Goal: Obtain resource: Download file/media

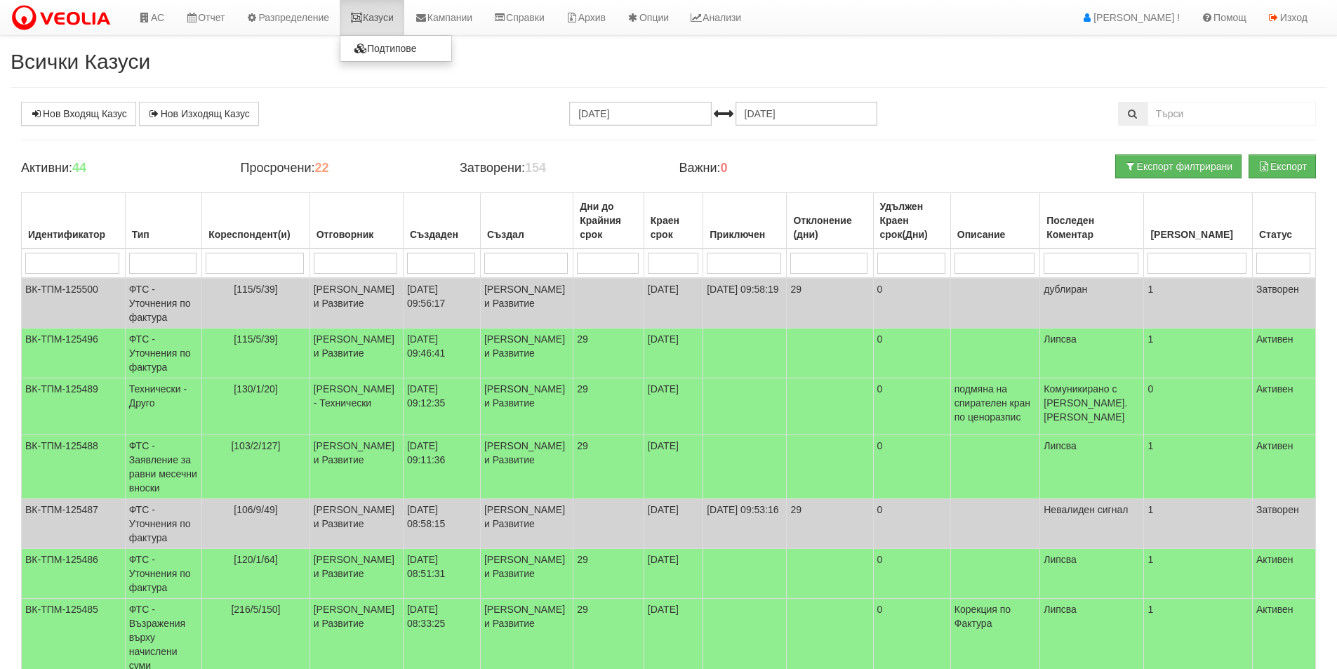
click at [350, 4] on link "Казуси" at bounding box center [372, 17] width 65 height 35
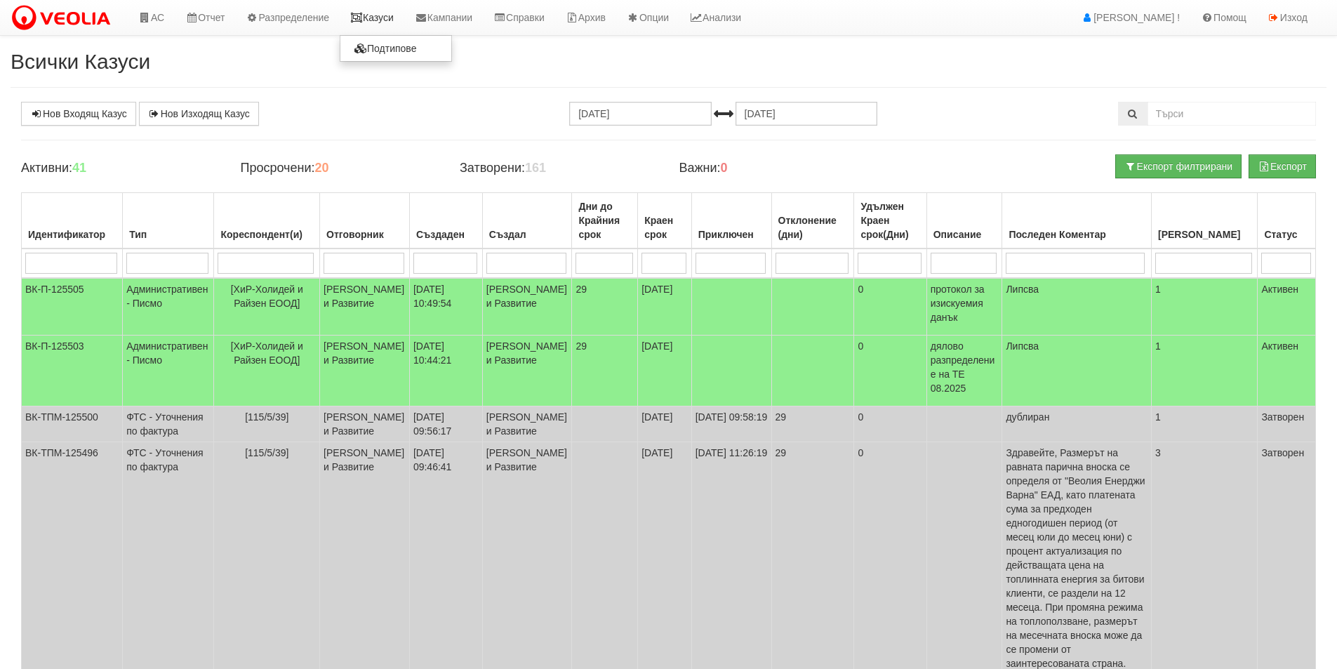
click at [383, 32] on link "Казуси" at bounding box center [372, 17] width 65 height 35
click at [535, 15] on link "Справки" at bounding box center [519, 17] width 72 height 35
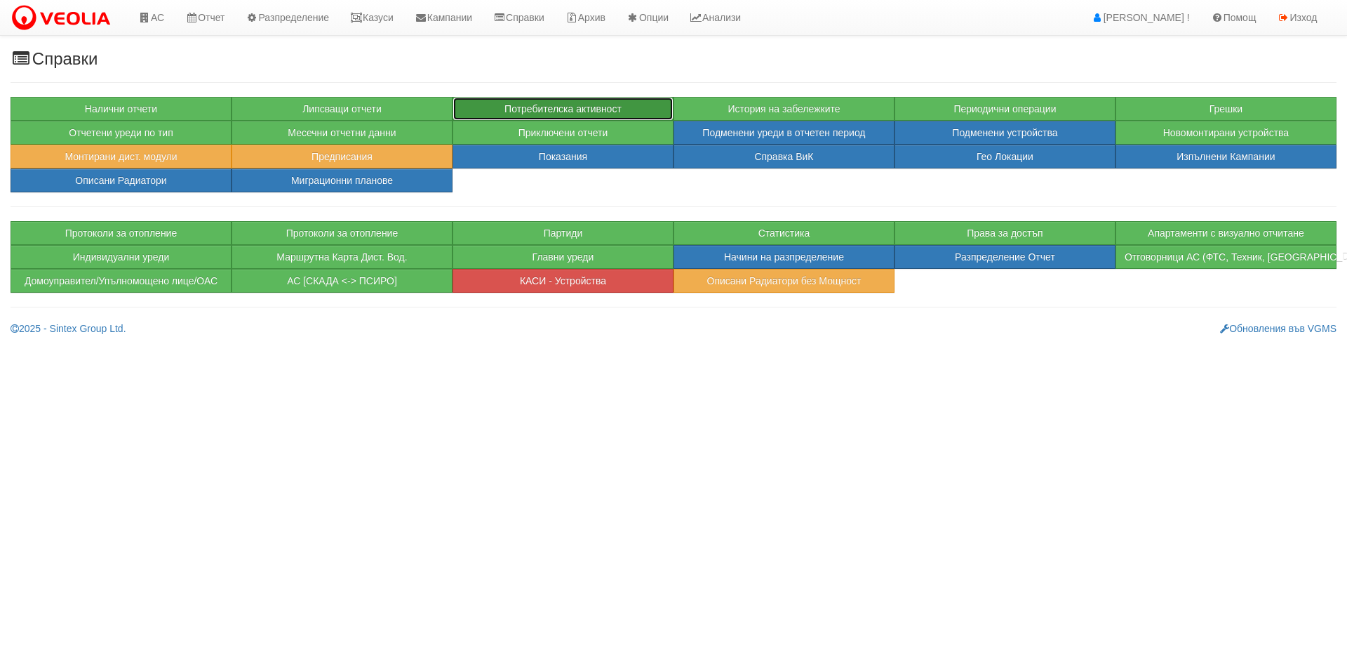
click at [545, 109] on button "Потребителска активност" at bounding box center [563, 109] width 221 height 24
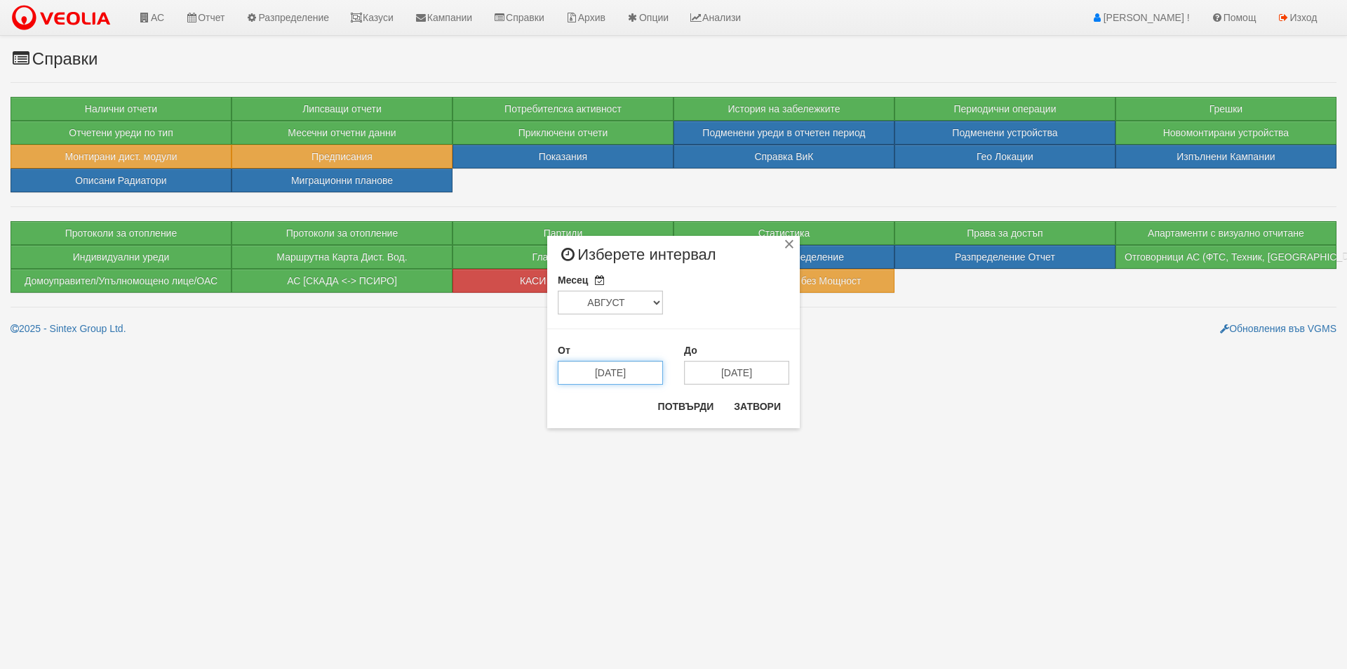
click at [616, 367] on input "15/08/2025" at bounding box center [610, 373] width 105 height 24
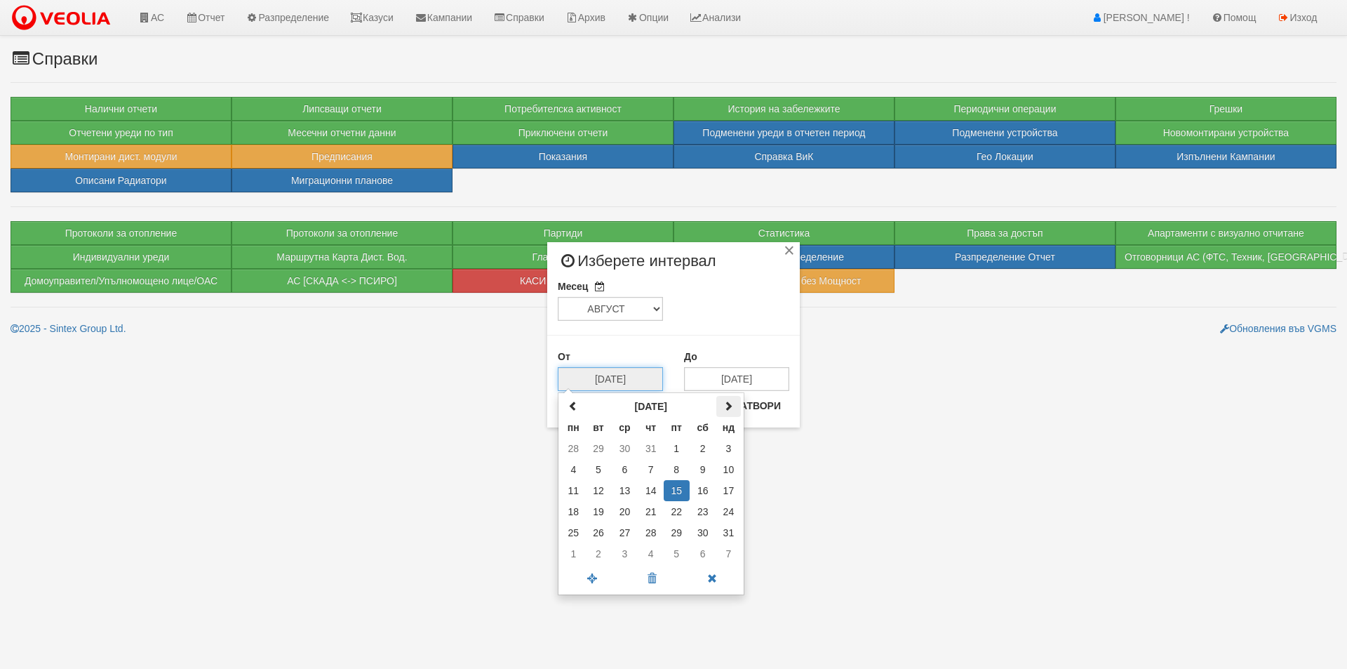
click at [731, 410] on span at bounding box center [729, 406] width 10 height 10
click at [653, 469] on td "11" at bounding box center [651, 469] width 25 height 21
type input "[DATE]"
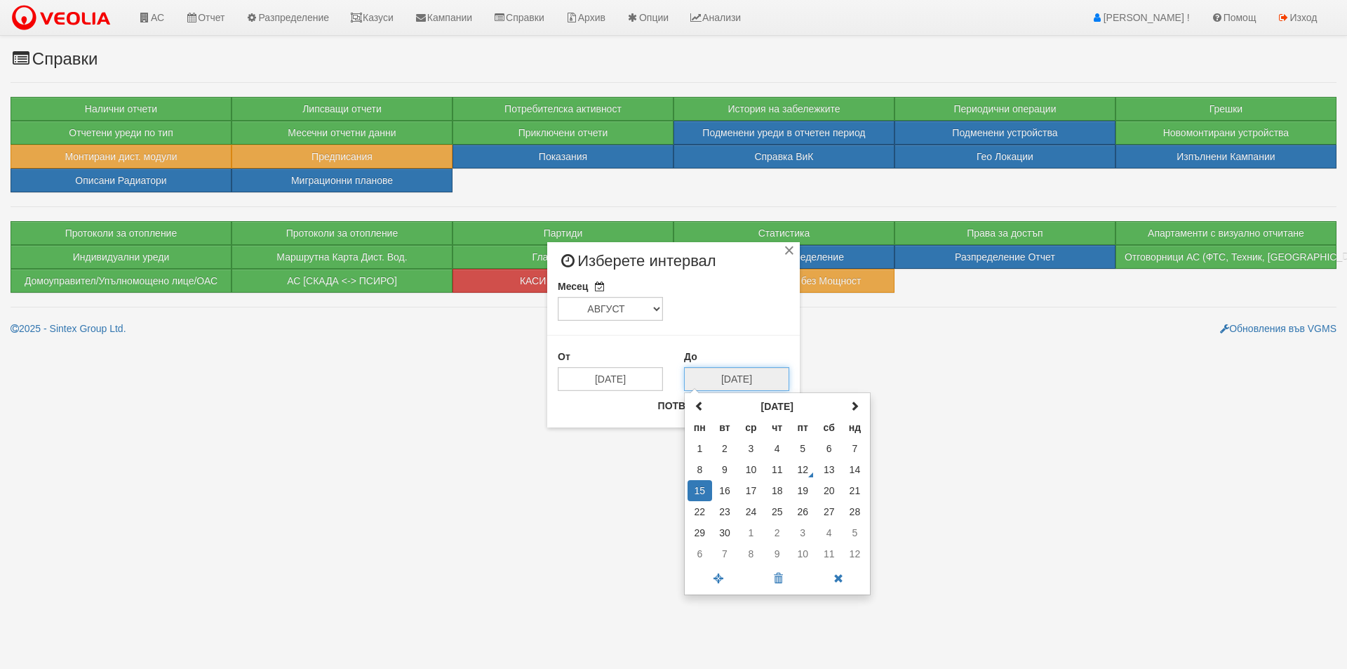
click at [700, 383] on input "[DATE]" at bounding box center [736, 379] width 105 height 24
drag, startPoint x: 803, startPoint y: 466, endPoint x: 752, endPoint y: 431, distance: 61.5
click at [802, 466] on td "12" at bounding box center [803, 469] width 26 height 21
type input "[DATE]"
click at [686, 408] on button "Потвърди" at bounding box center [686, 405] width 73 height 22
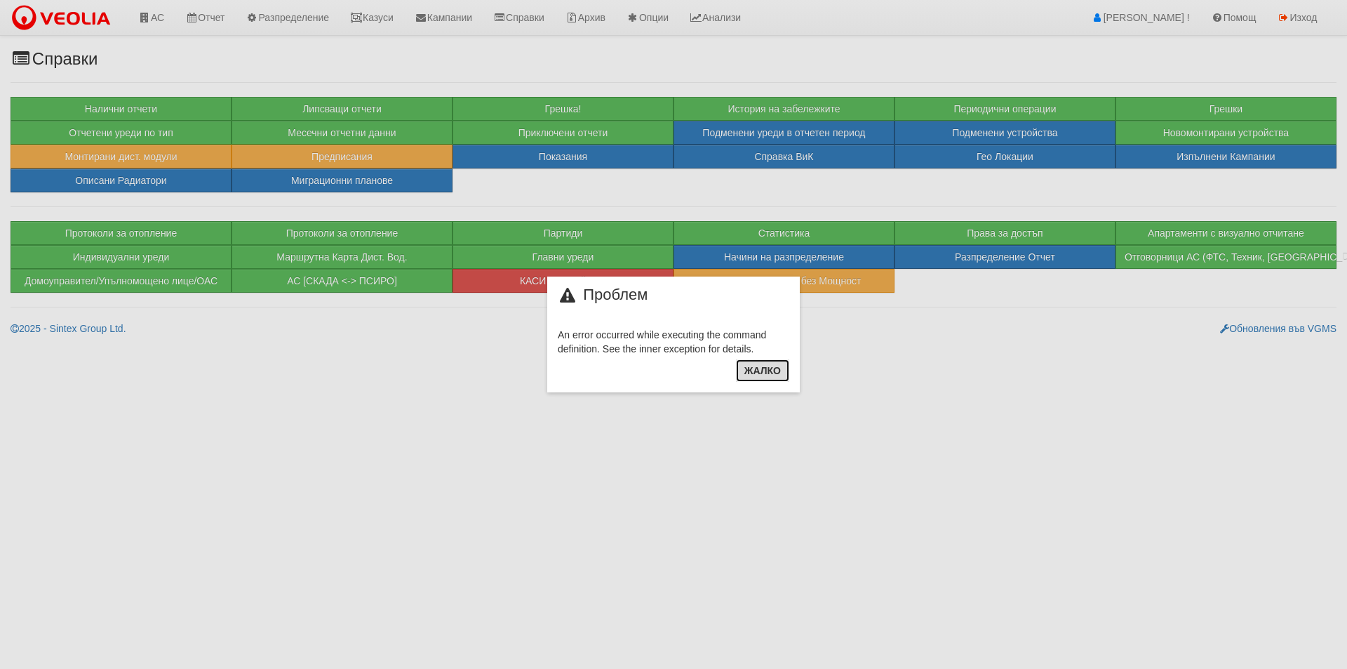
click at [742, 368] on button "Жалко" at bounding box center [762, 370] width 53 height 22
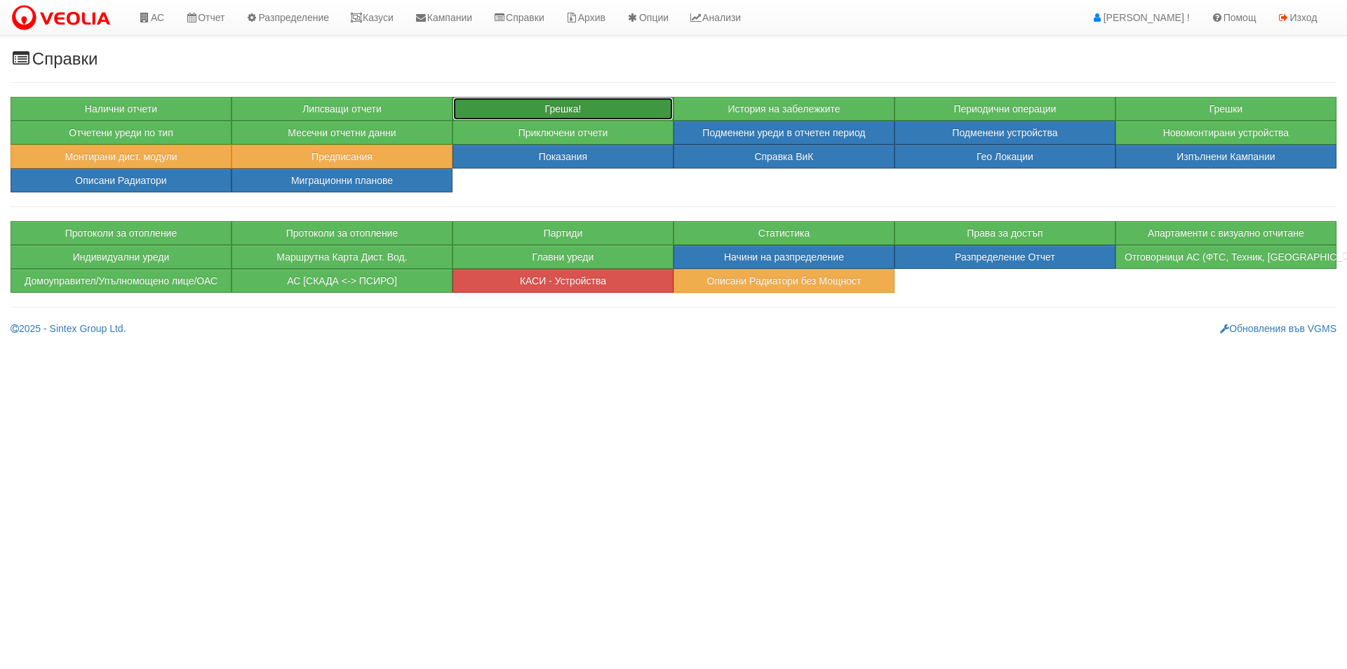
click at [565, 107] on button "Грешка!" at bounding box center [563, 109] width 221 height 24
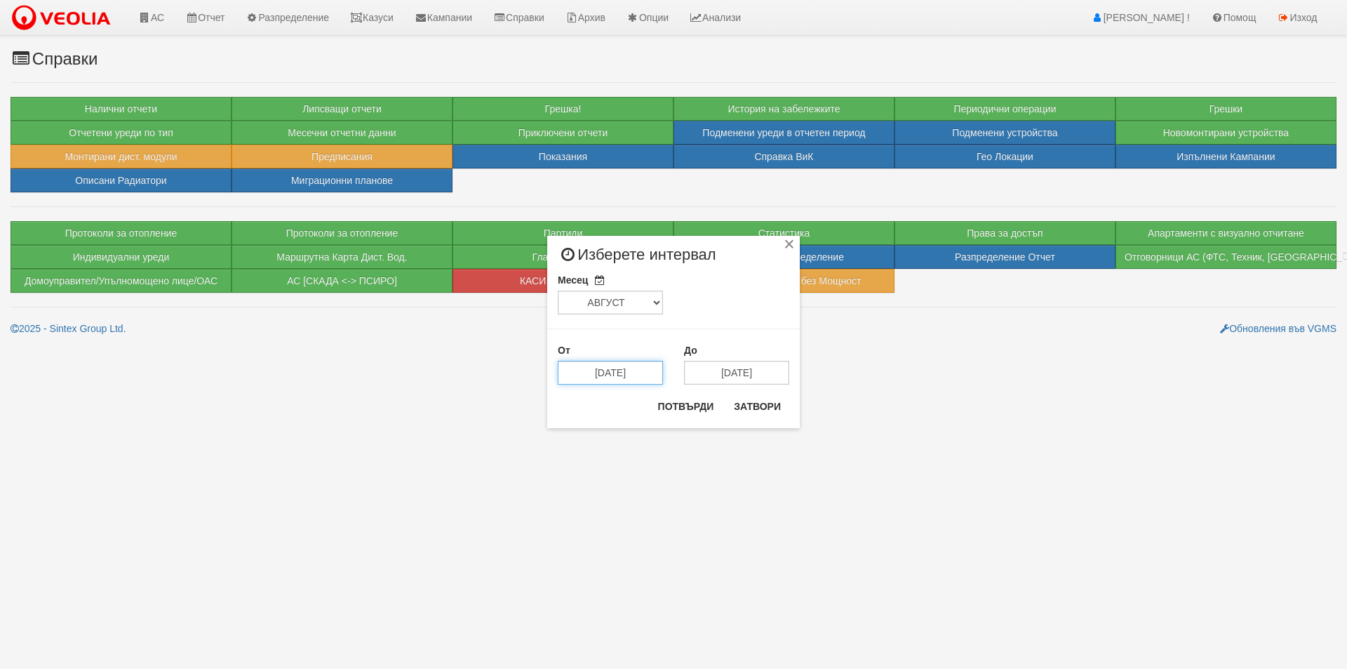
click at [620, 375] on input "15/08/2025" at bounding box center [610, 373] width 105 height 24
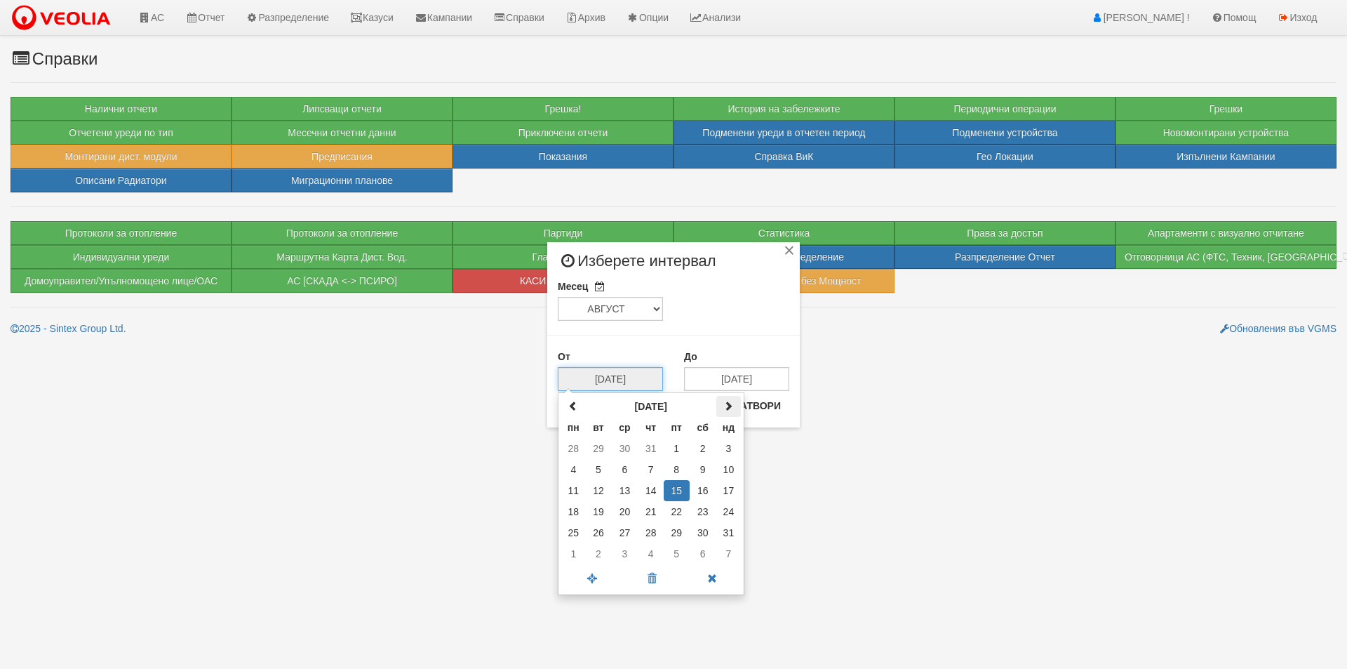
click at [721, 406] on th at bounding box center [729, 406] width 25 height 21
click at [653, 465] on td "11" at bounding box center [651, 469] width 25 height 21
type input "[DATE]"
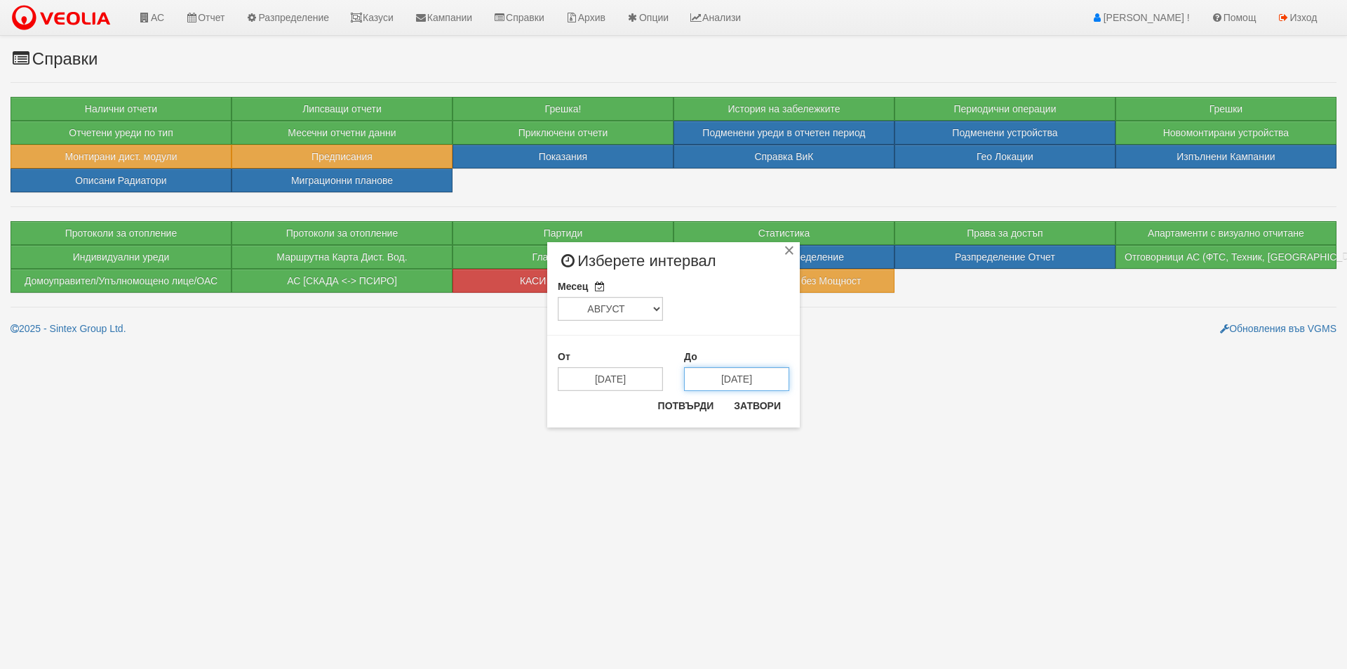
click at [721, 379] on input "[DATE]" at bounding box center [736, 379] width 105 height 24
click at [804, 467] on td "12" at bounding box center [803, 469] width 26 height 21
type input "[DATE]"
click at [676, 404] on button "Потвърди" at bounding box center [686, 405] width 73 height 22
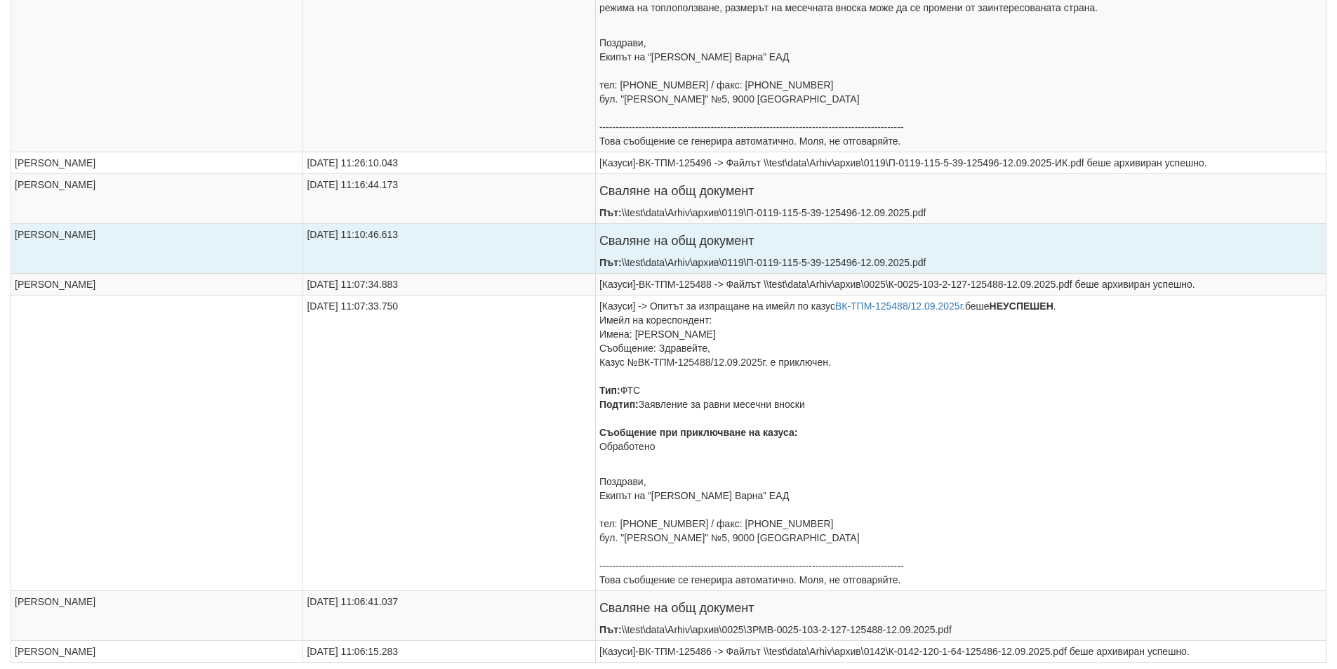
scroll to position [815, 0]
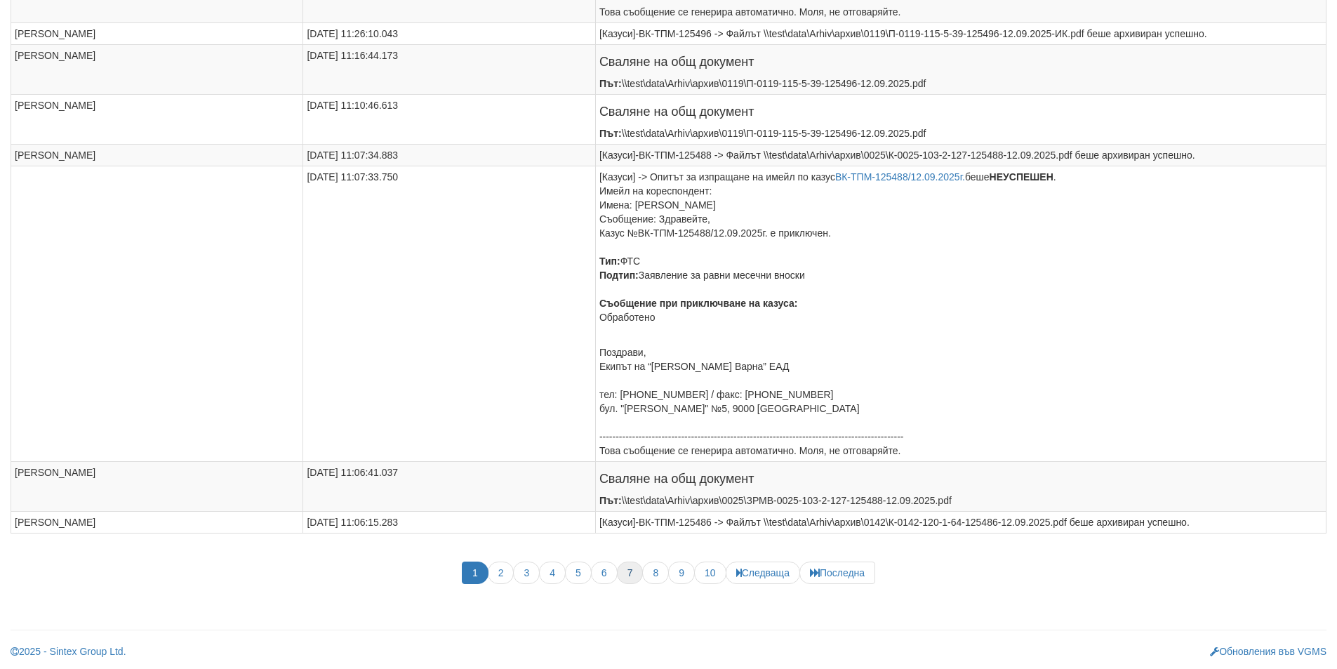
click at [624, 581] on span "7" at bounding box center [630, 572] width 27 height 22
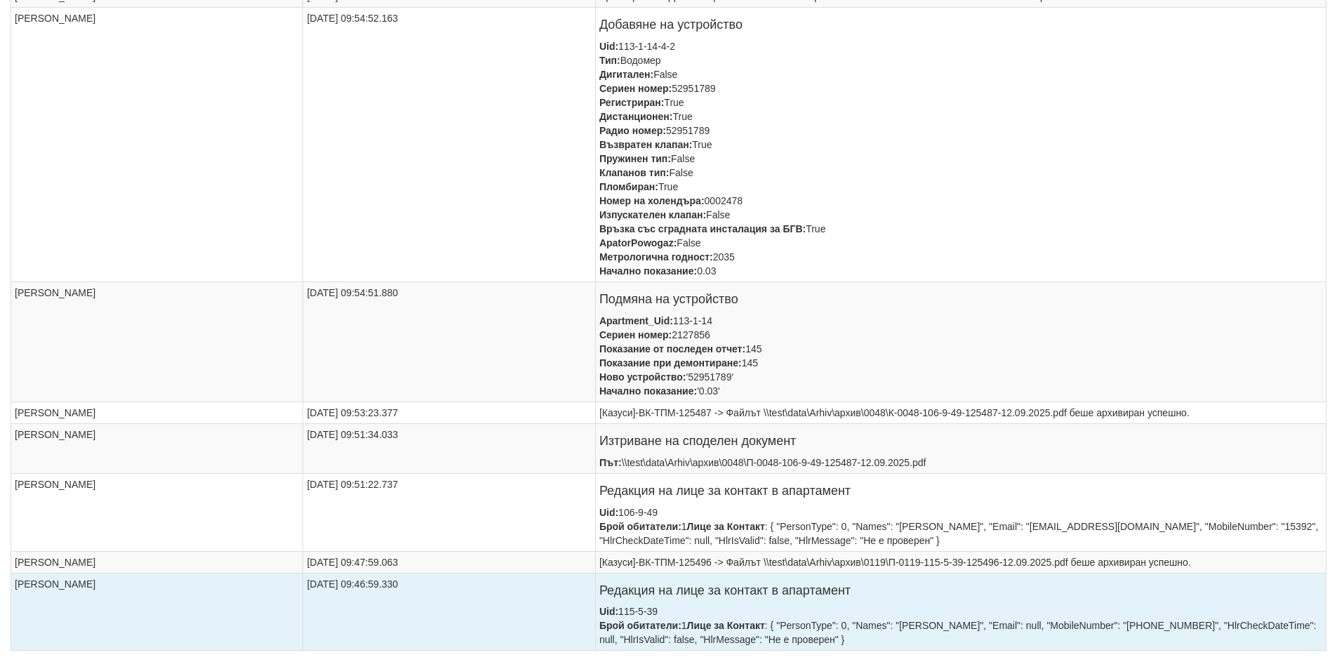
scroll to position [674, 0]
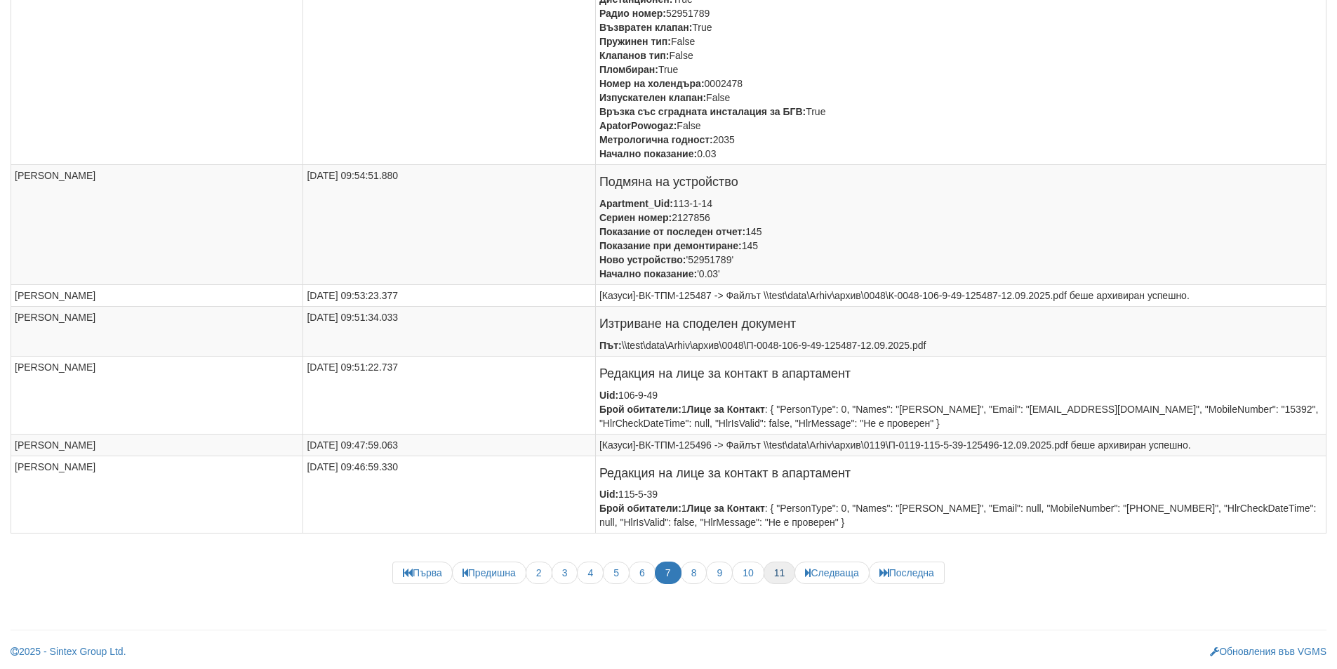
click at [768, 568] on span "11" at bounding box center [780, 572] width 32 height 22
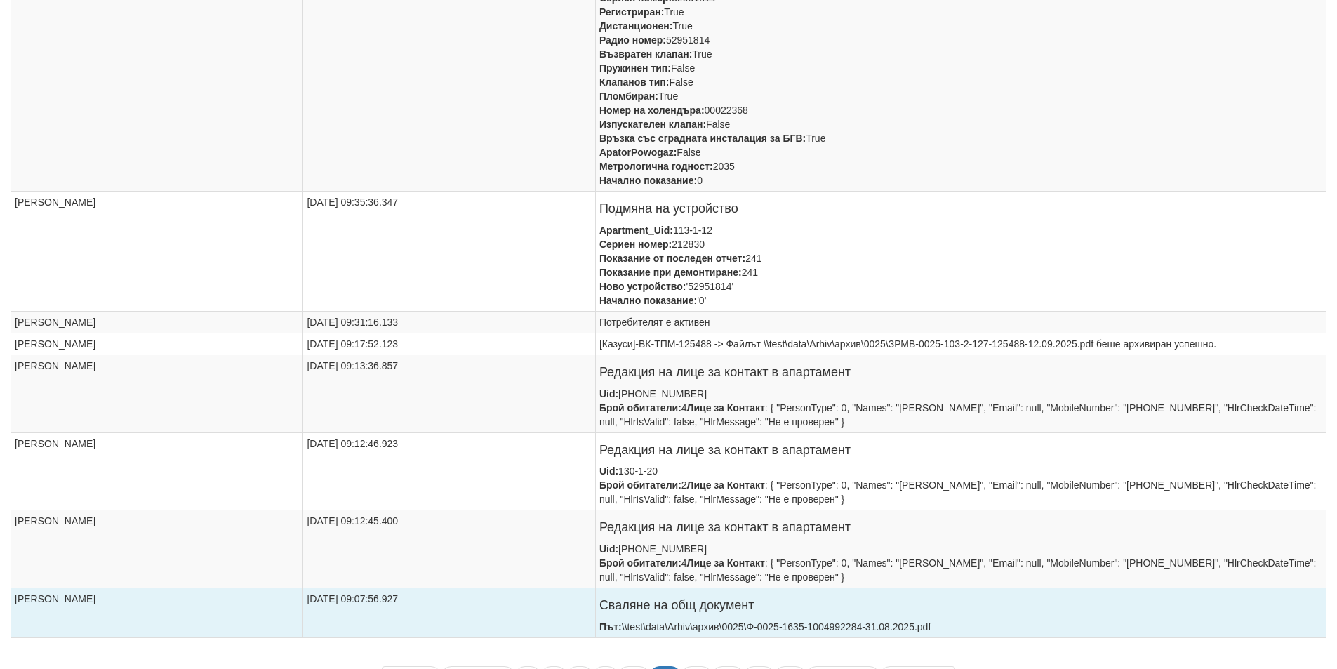
scroll to position [730, 0]
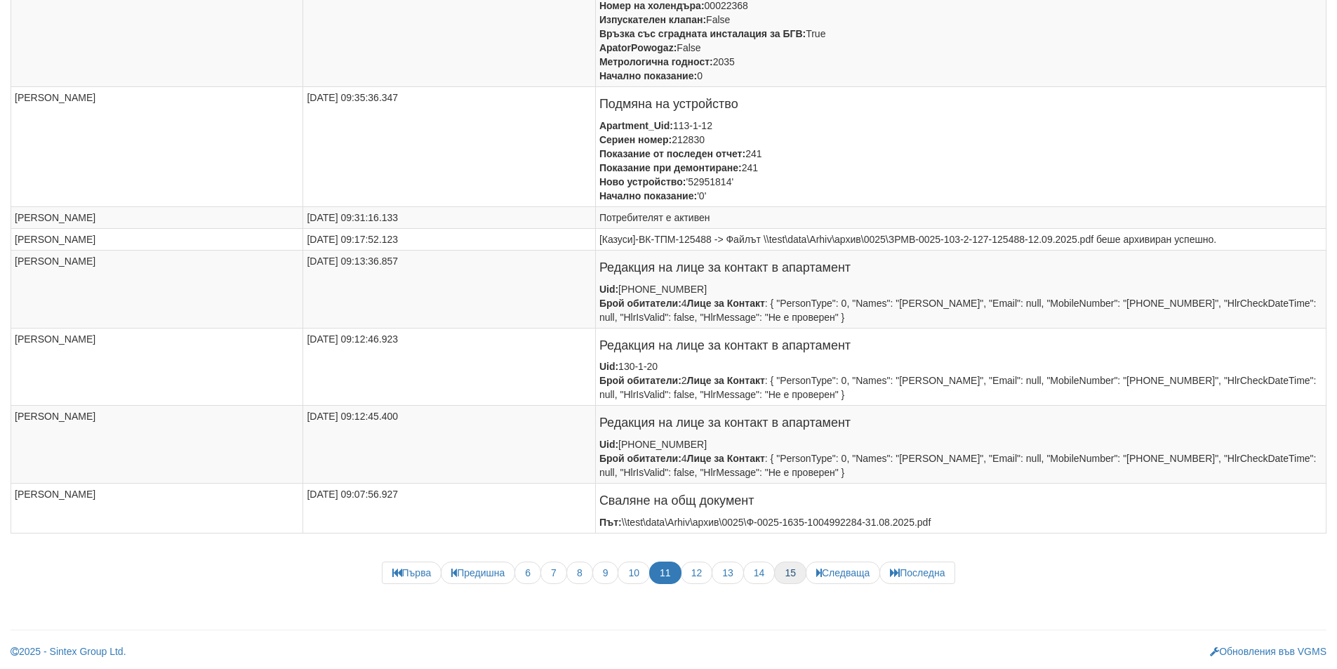
click at [786, 566] on span "15" at bounding box center [790, 572] width 32 height 22
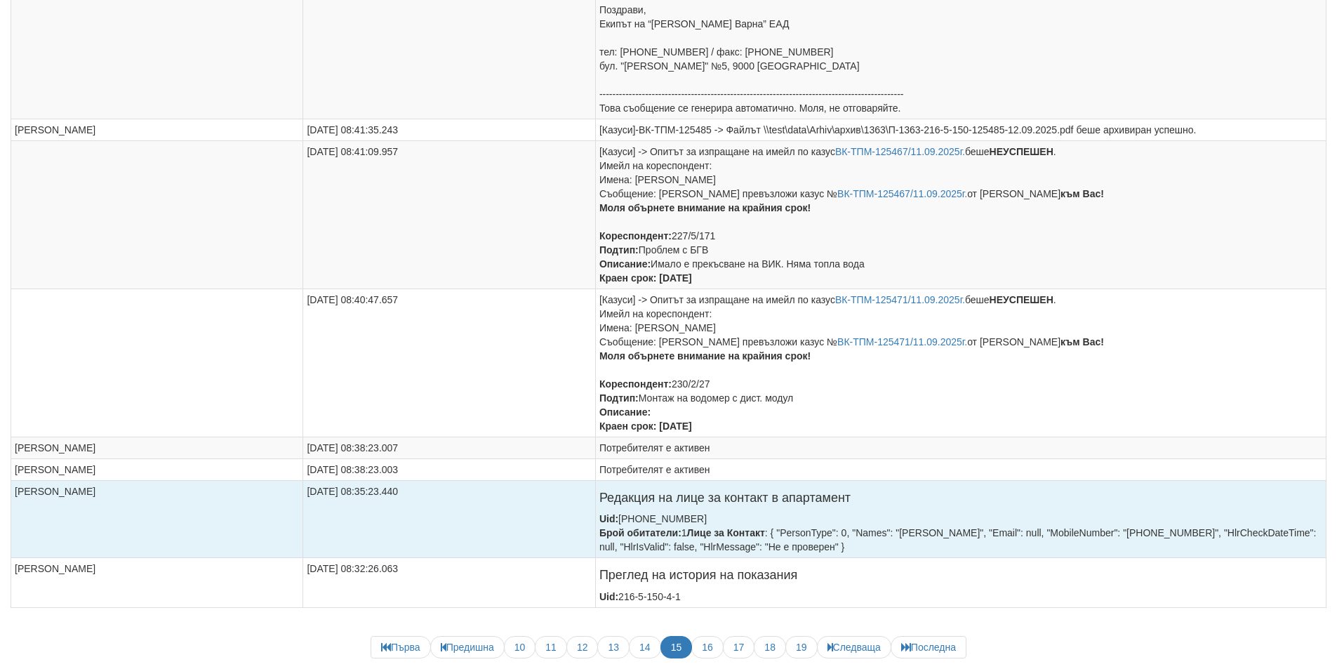
scroll to position [1011, 0]
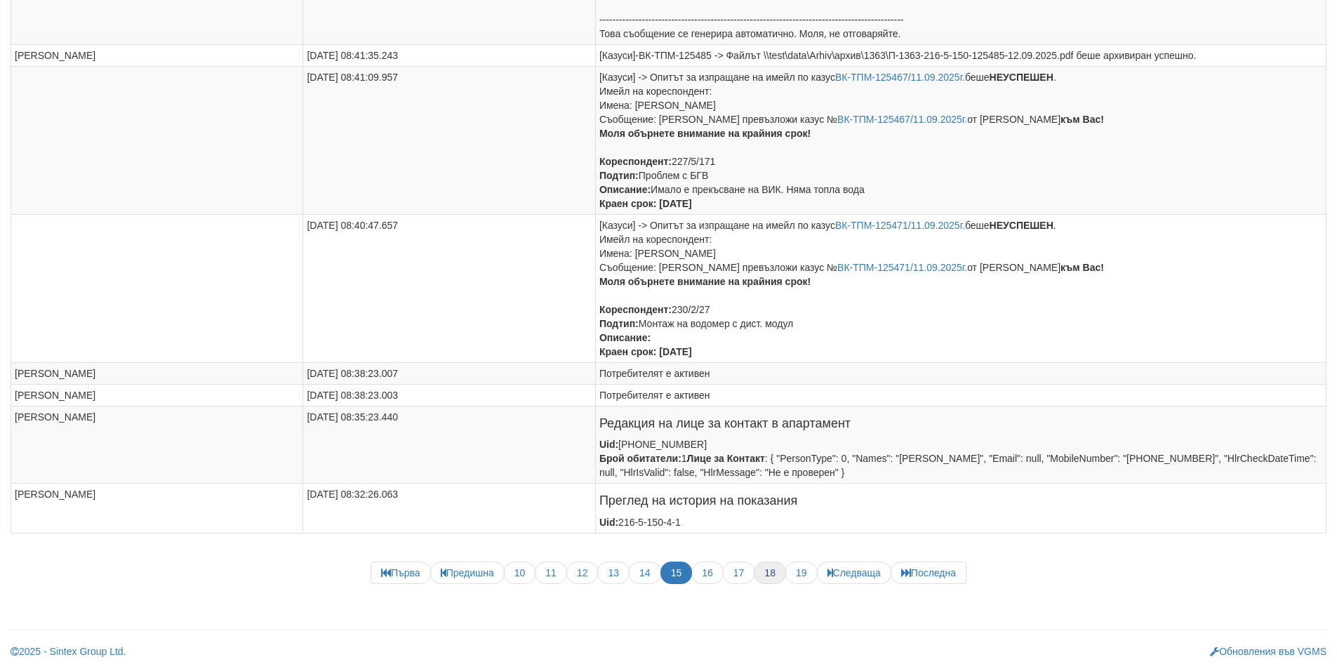
click at [766, 568] on span "18" at bounding box center [770, 572] width 32 height 22
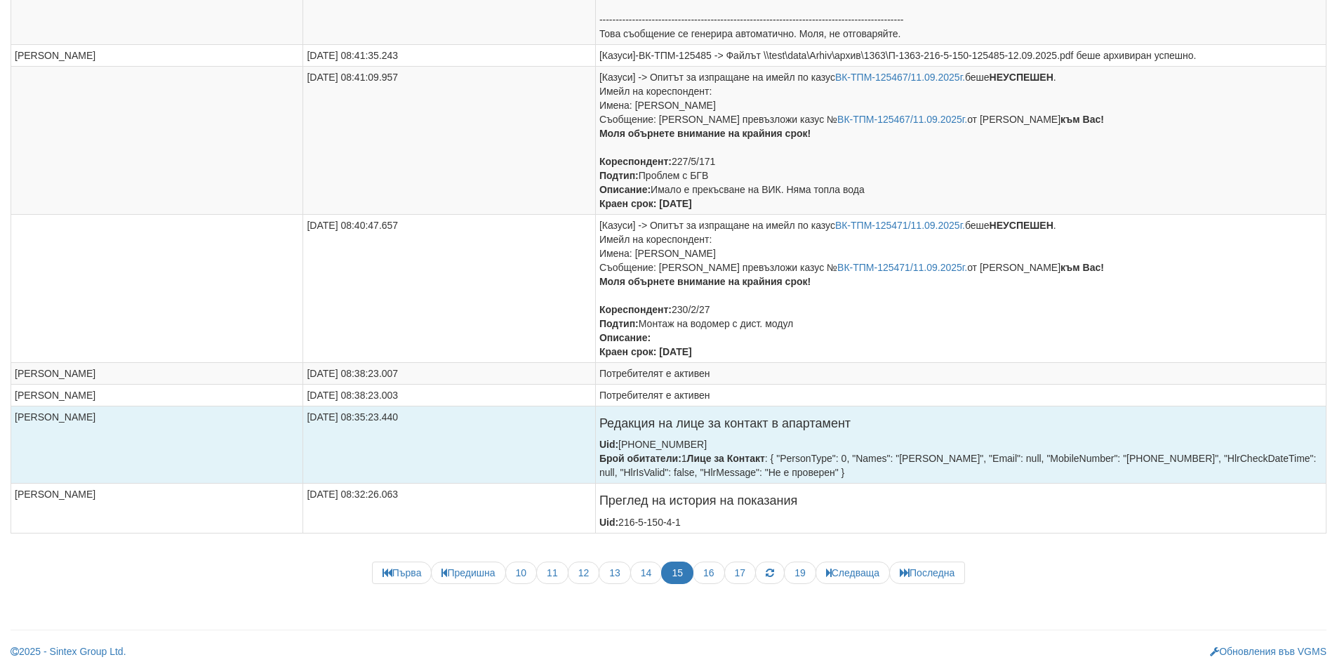
scroll to position [128, 0]
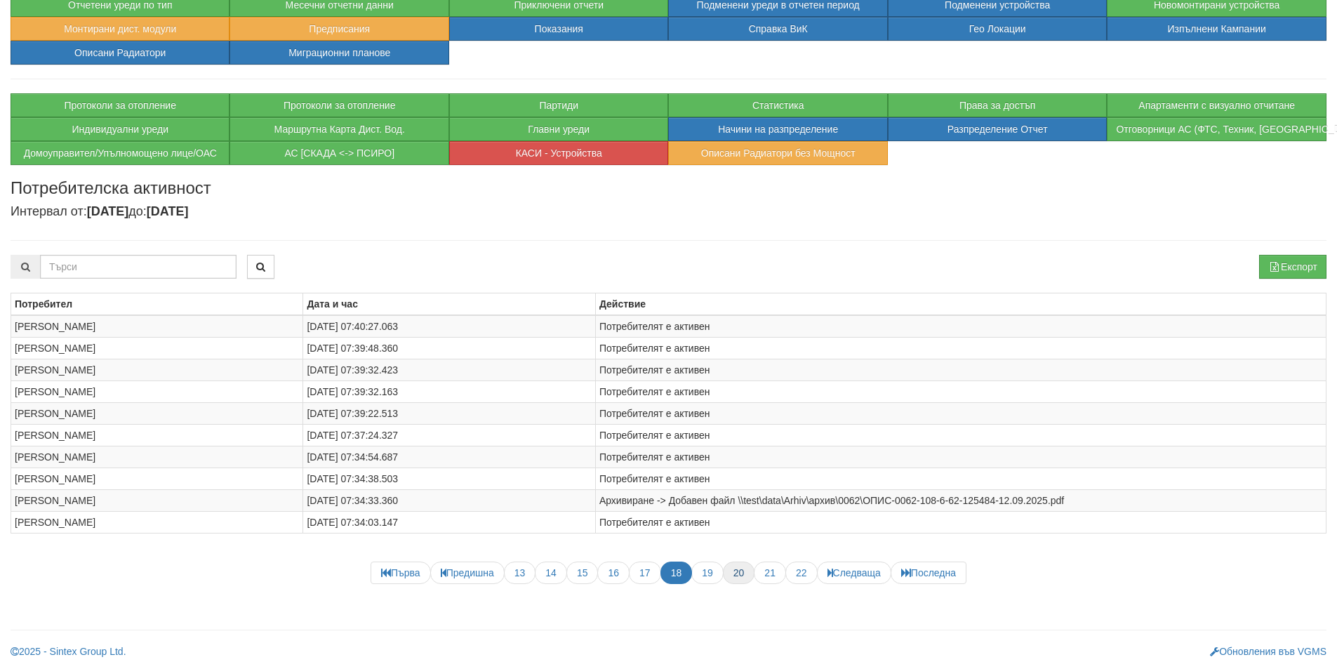
click at [753, 572] on span "20" at bounding box center [739, 572] width 32 height 22
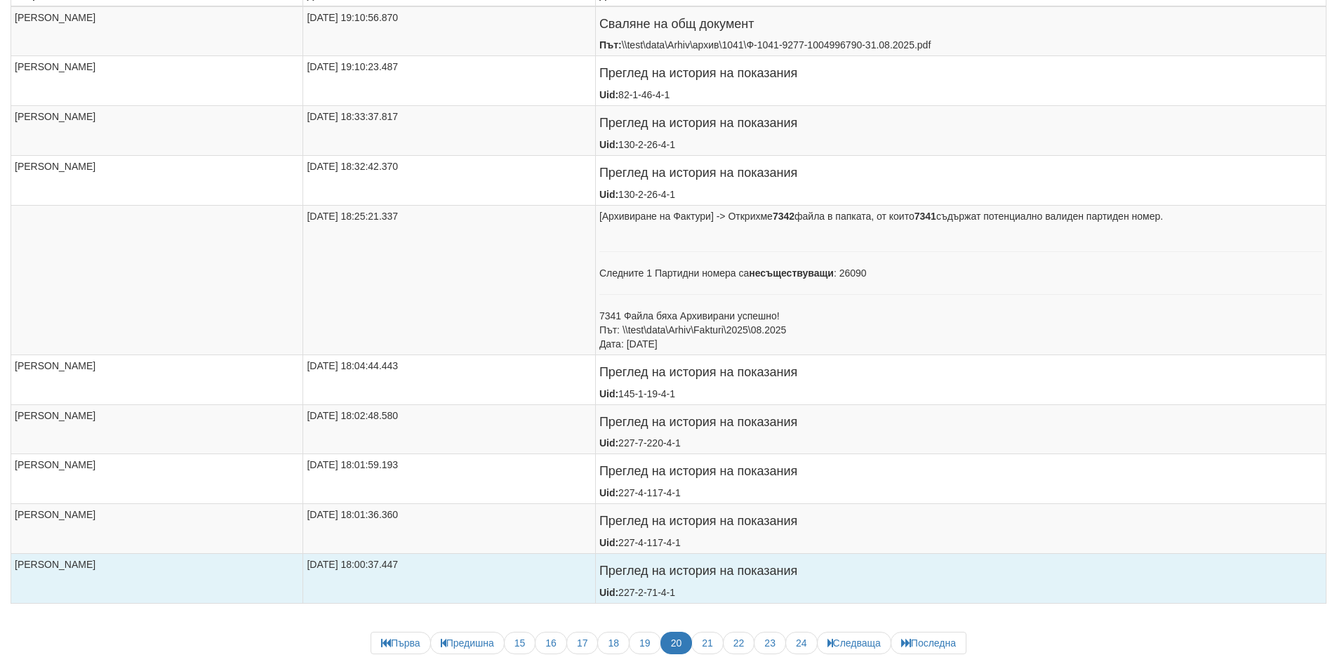
scroll to position [507, 0]
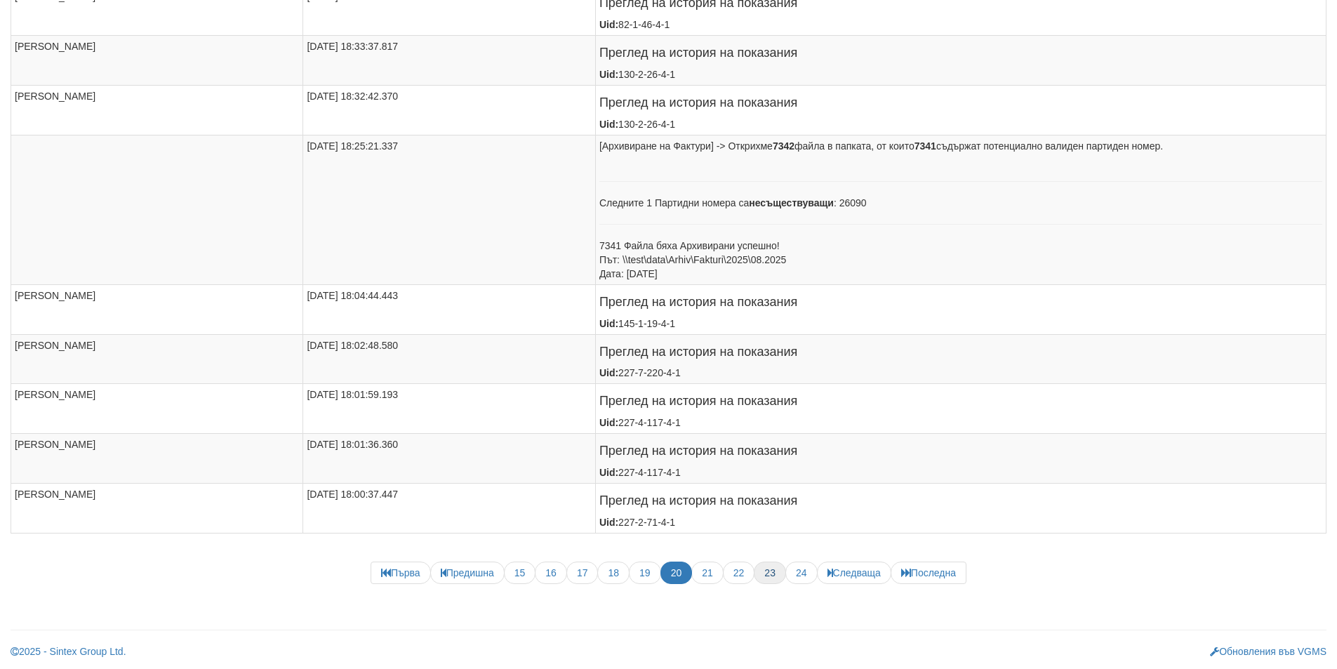
click at [777, 571] on span "23" at bounding box center [770, 572] width 32 height 22
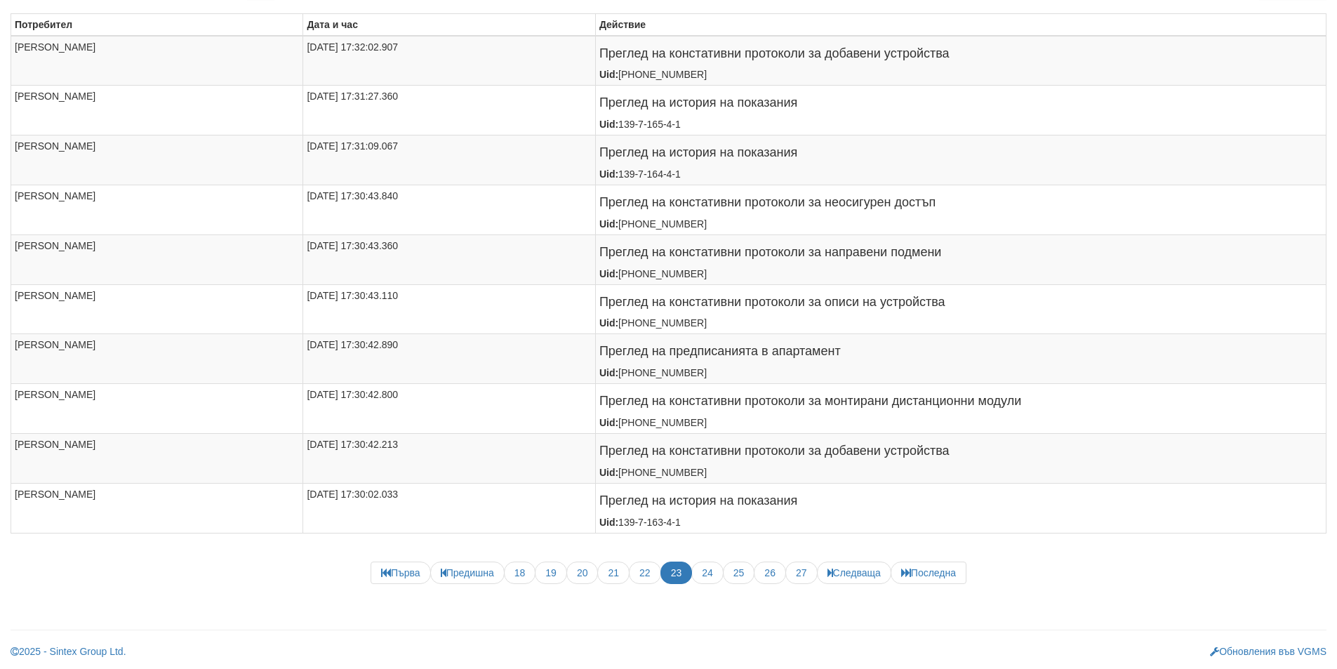
scroll to position [407, 0]
click at [792, 567] on span "27" at bounding box center [801, 572] width 32 height 22
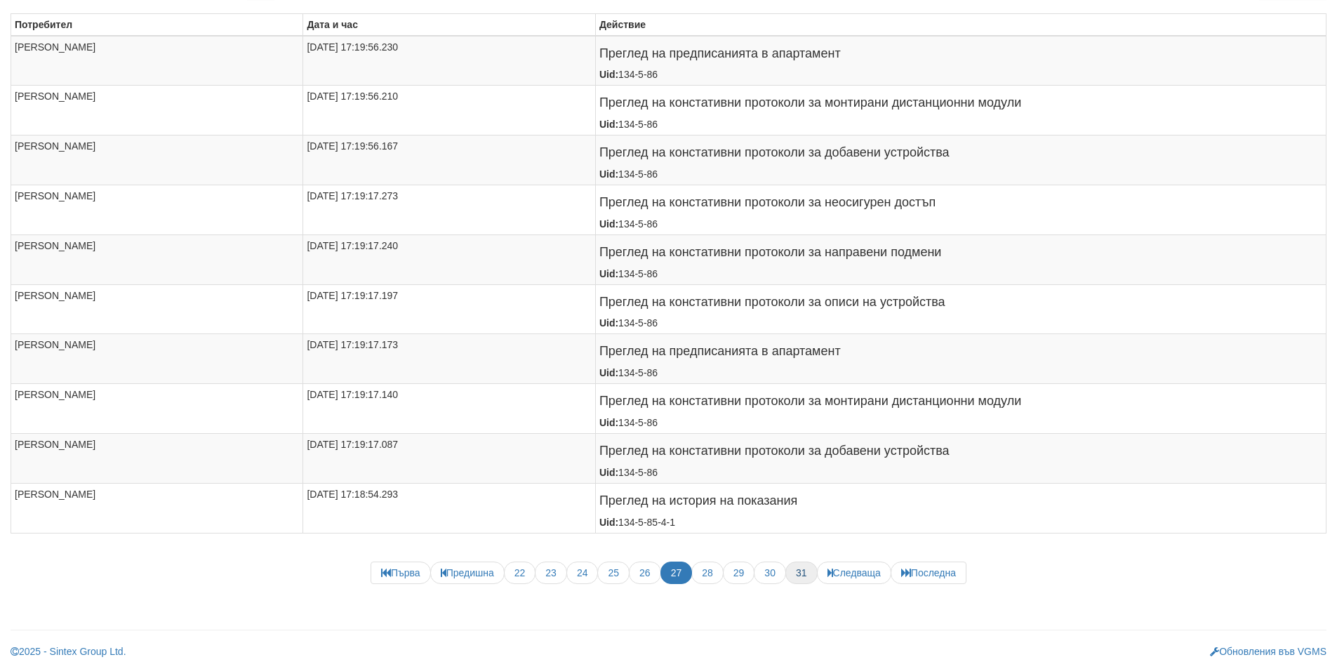
click at [794, 573] on span "31" at bounding box center [801, 572] width 32 height 22
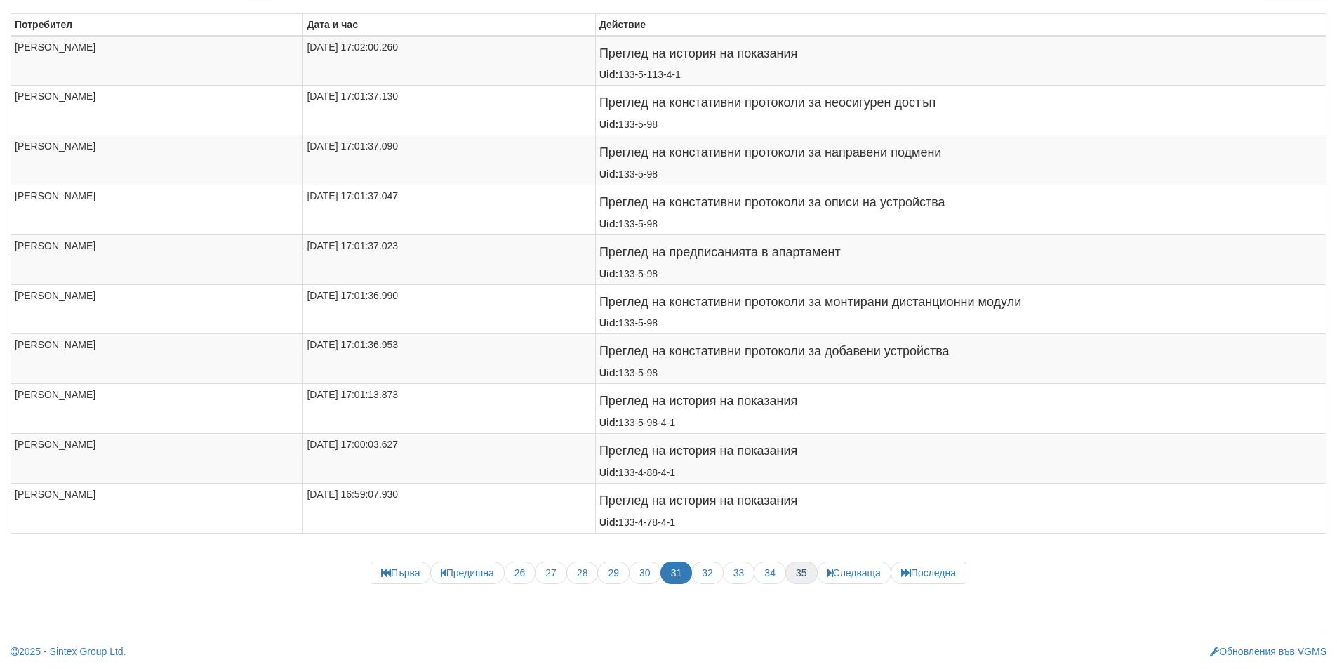
click at [799, 571] on span "35" at bounding box center [801, 572] width 32 height 22
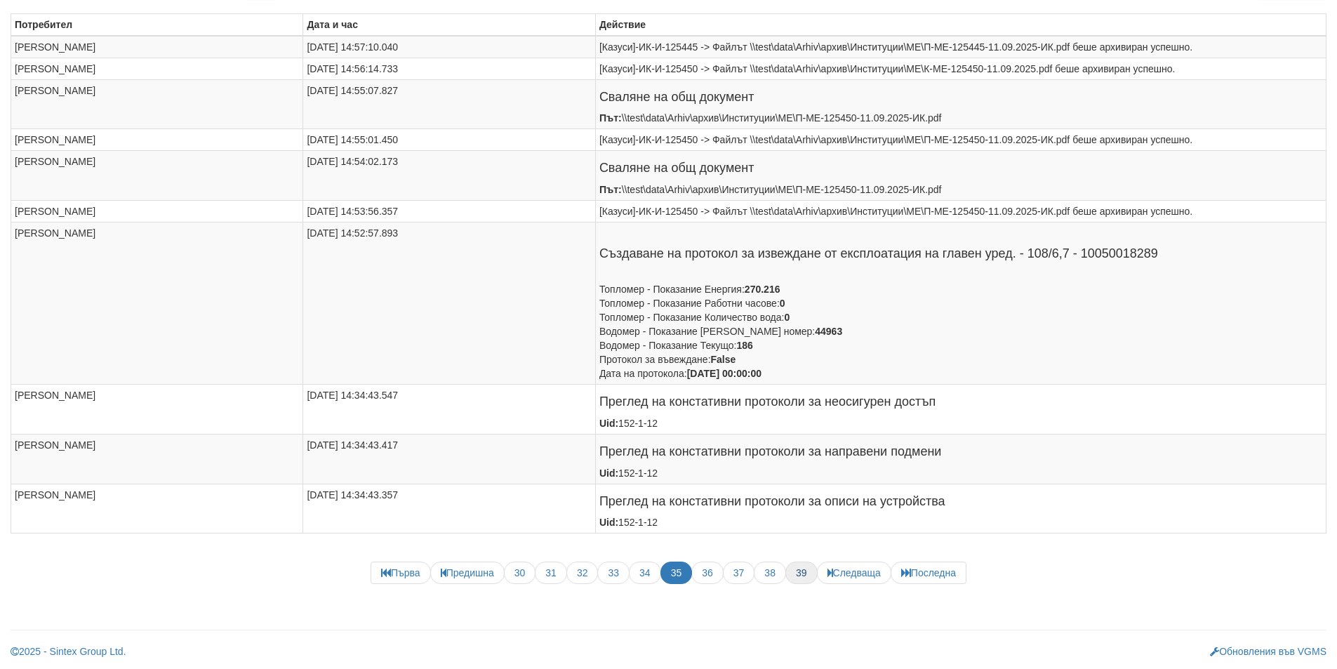
click at [803, 580] on span "39" at bounding box center [801, 572] width 32 height 22
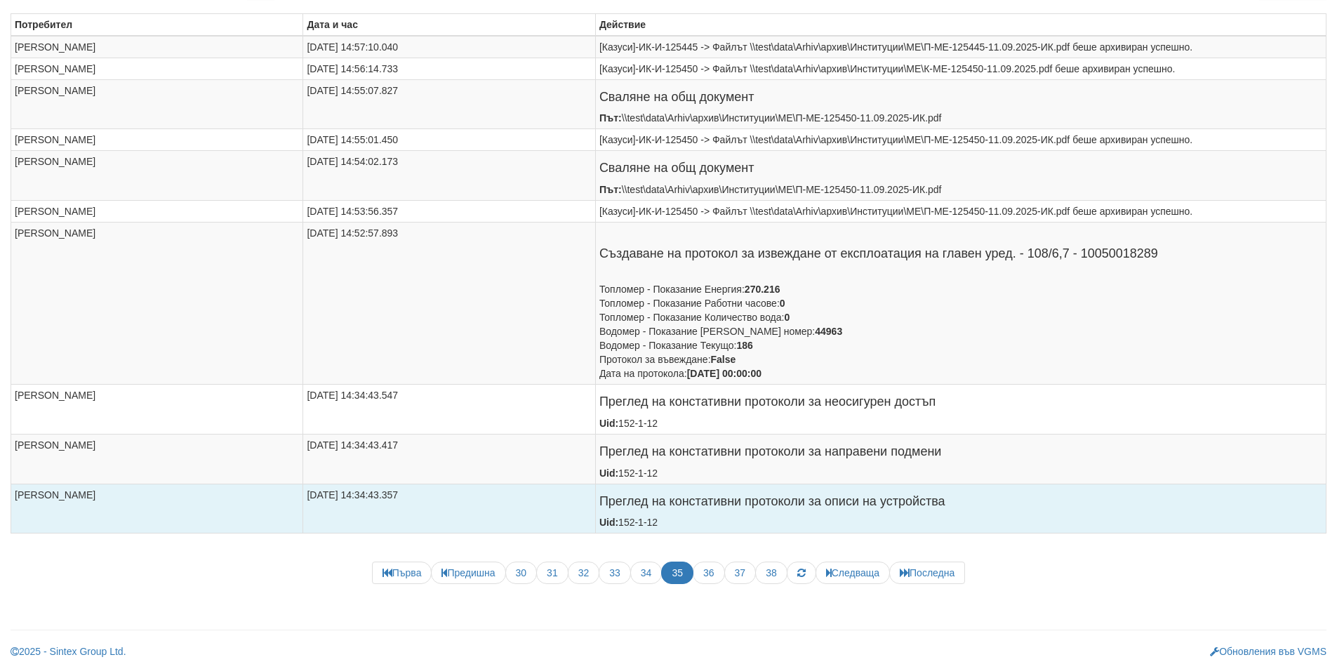
scroll to position [338, 0]
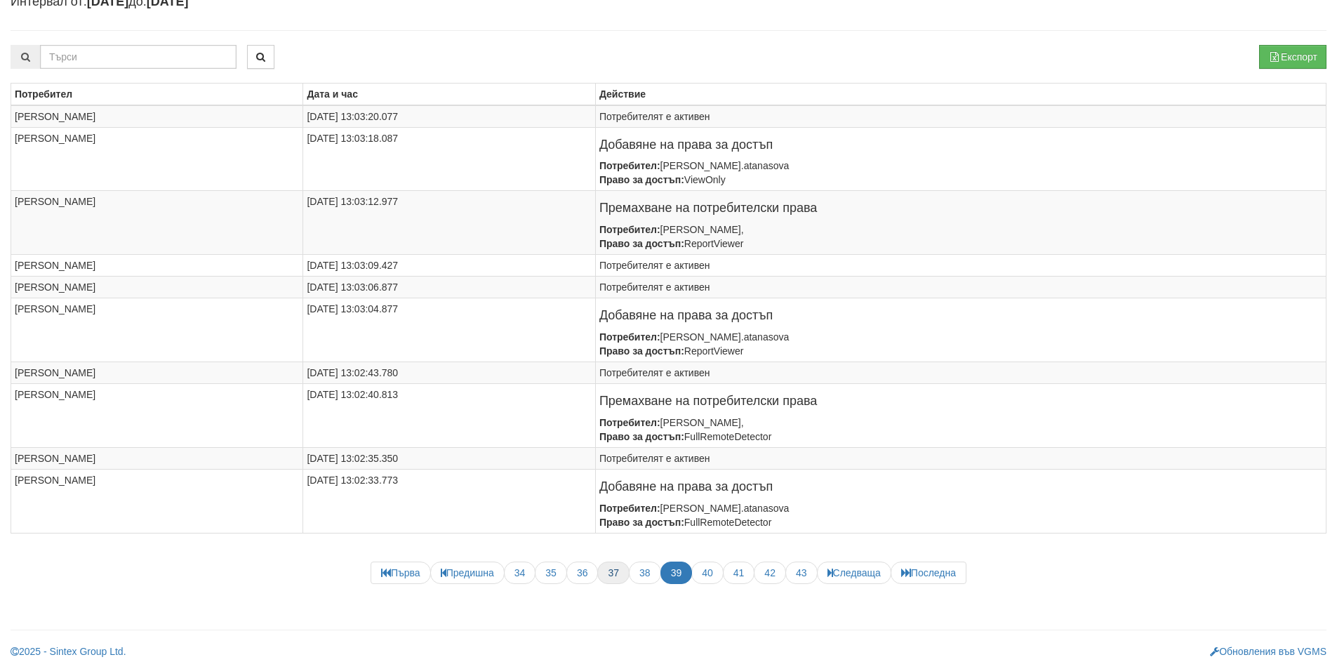
click at [601, 572] on span "37" at bounding box center [613, 572] width 32 height 22
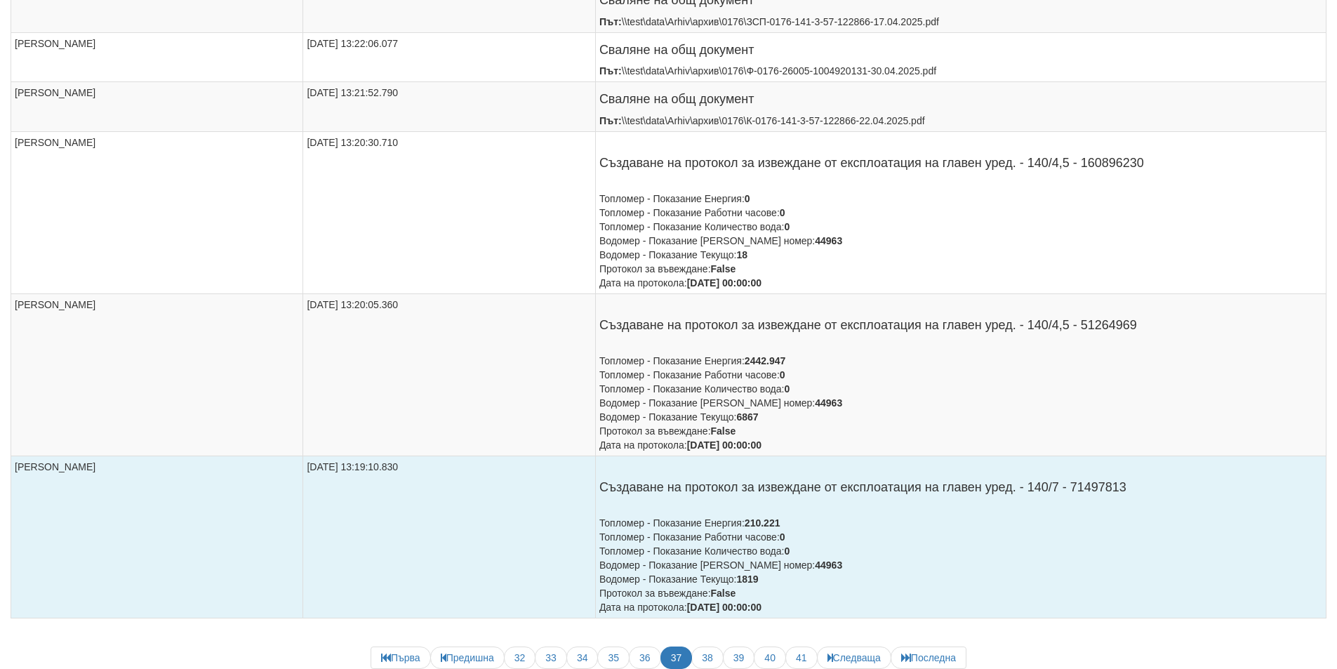
scroll to position [744, 0]
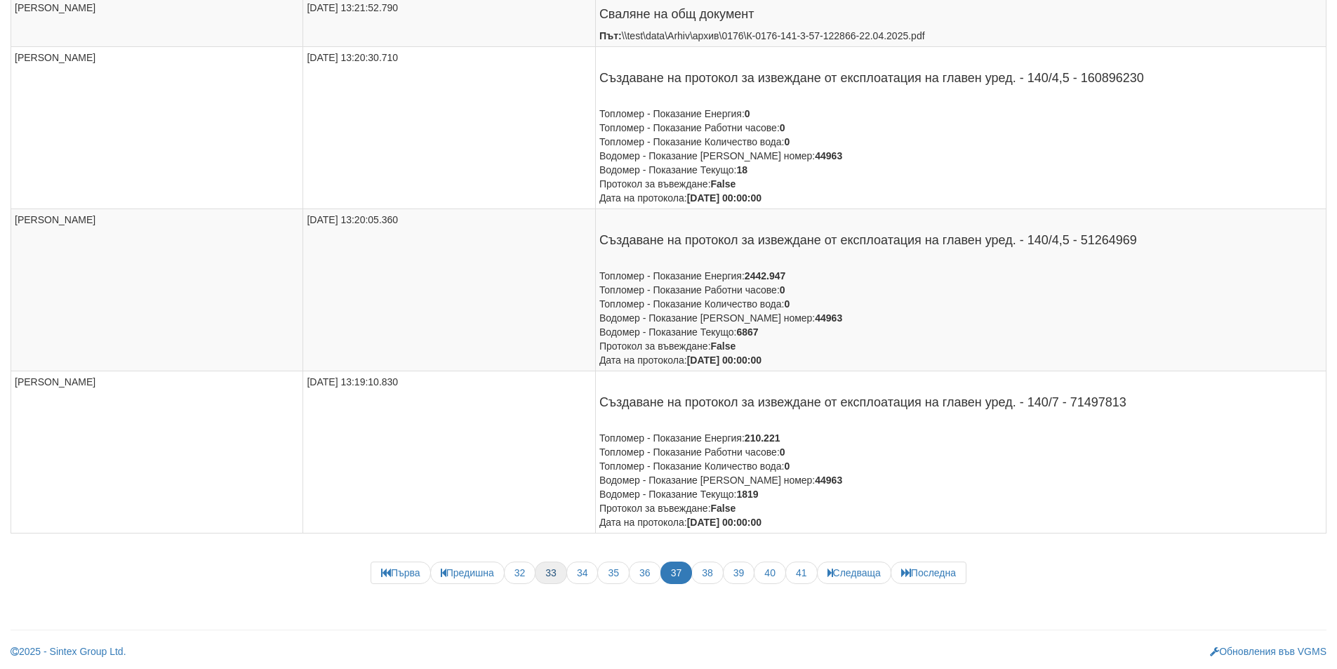
click at [567, 578] on span "34" at bounding box center [582, 572] width 32 height 22
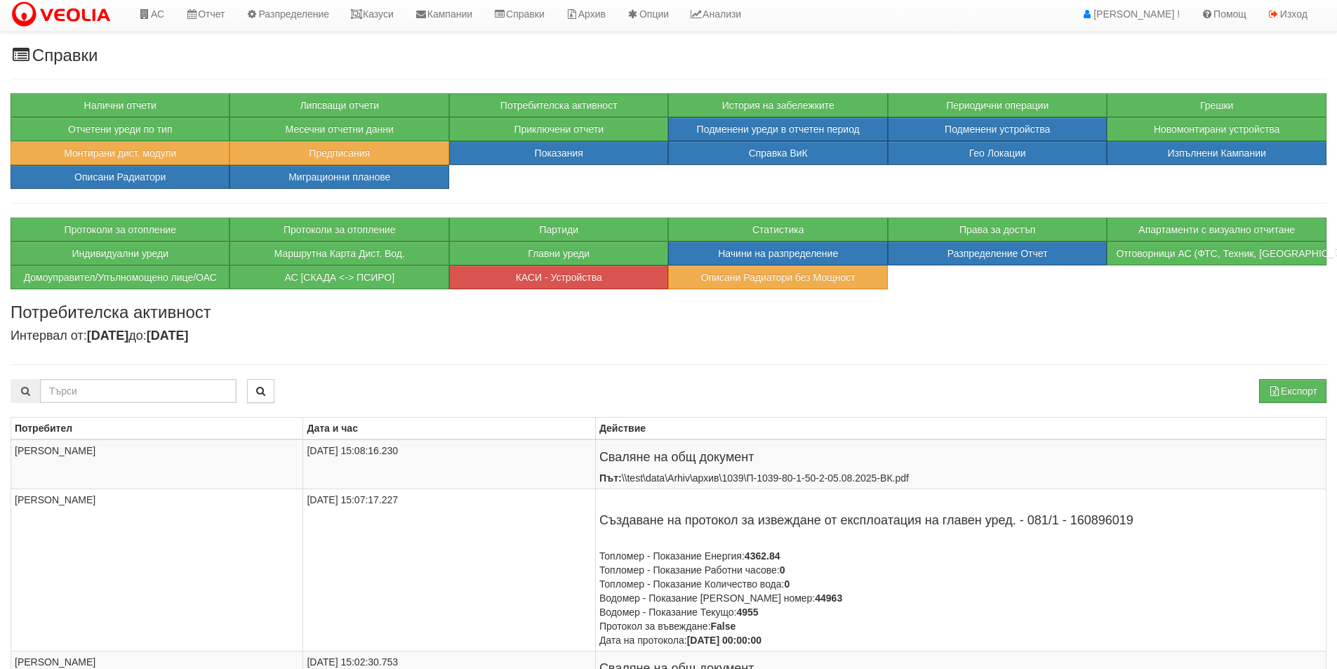
scroll to position [0, 0]
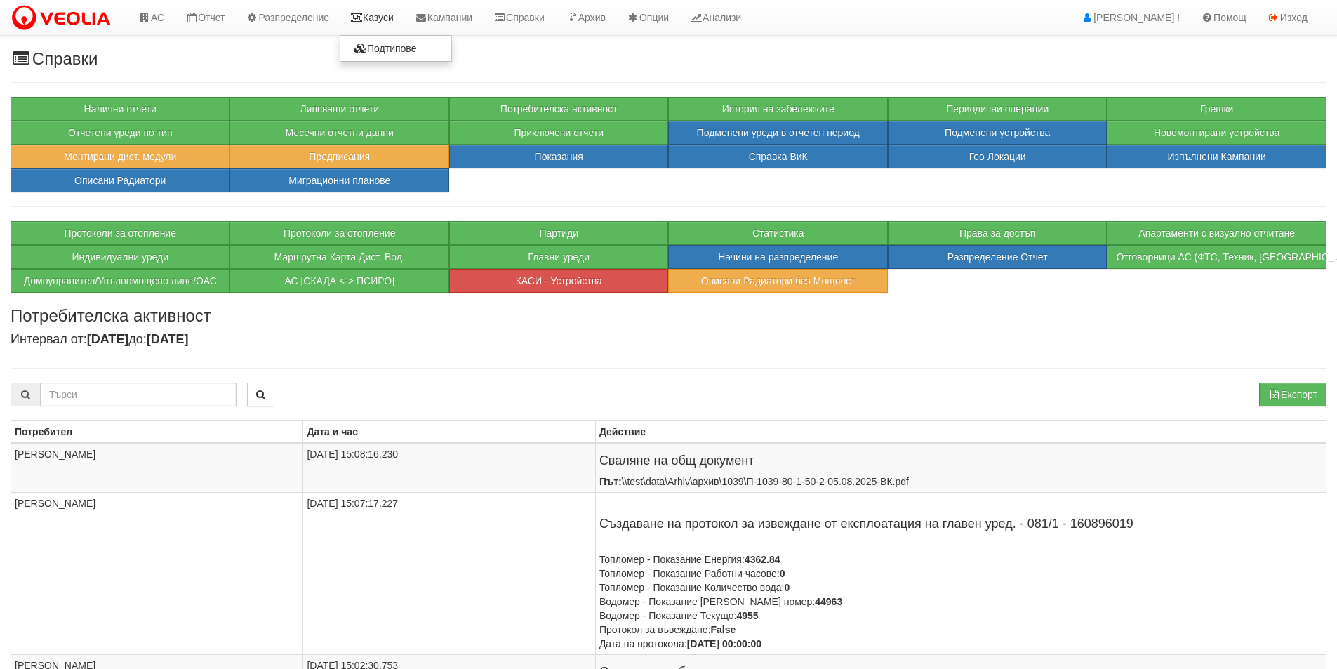
click at [390, 11] on link "Казуси" at bounding box center [372, 17] width 65 height 35
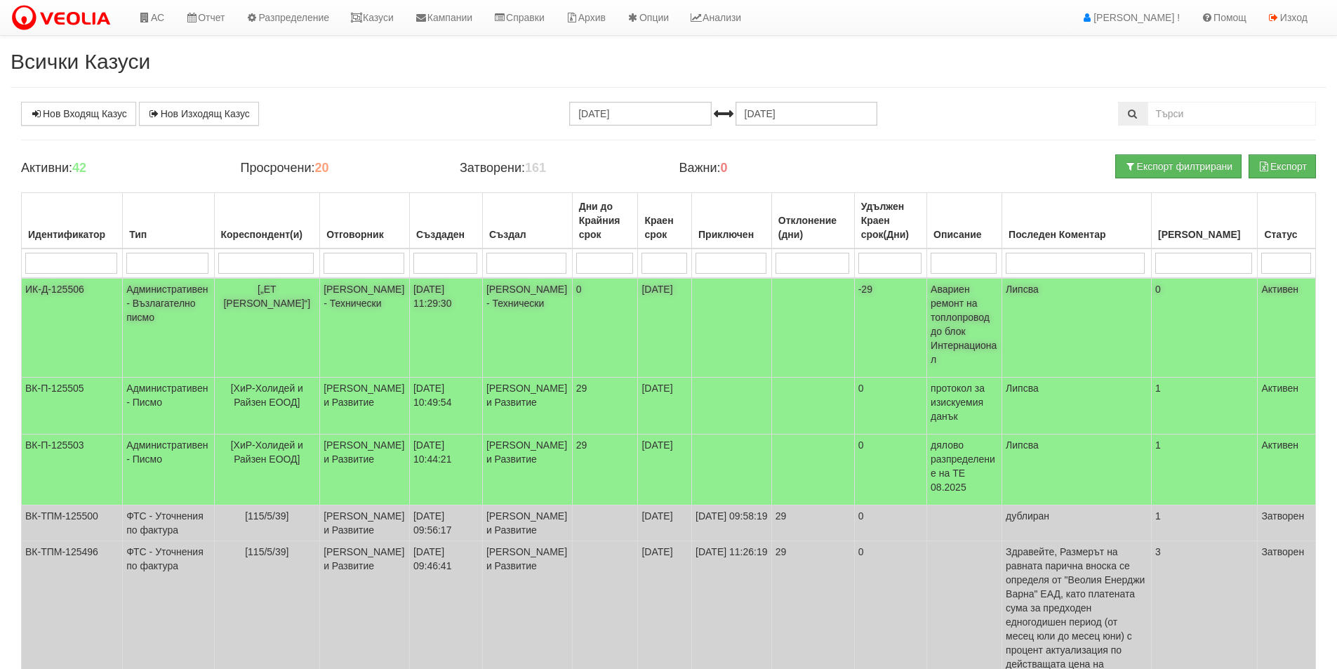
click at [649, 303] on td "[DATE]" at bounding box center [665, 328] width 54 height 100
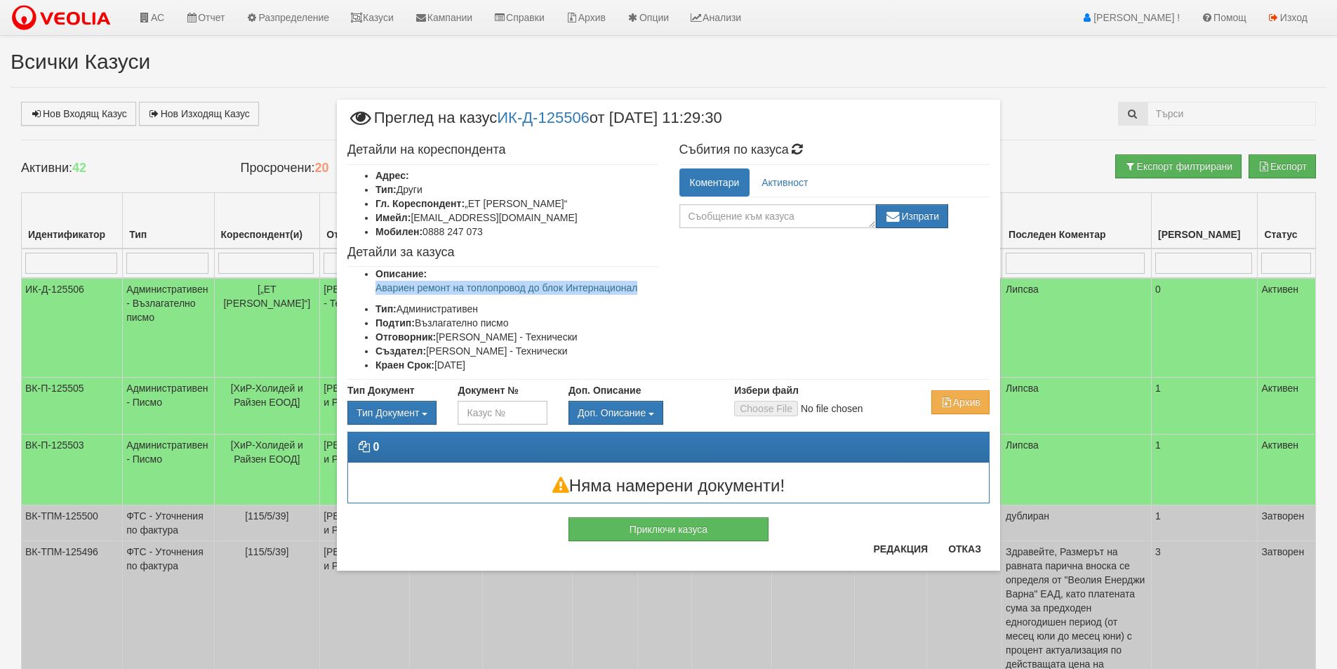
drag, startPoint x: 694, startPoint y: 288, endPoint x: 352, endPoint y: 287, distance: 342.5
click at [352, 287] on div "Детайли на кореспондента Адрес: Тип: Други Гл. Кореспондент: „ЕТ Станка Василев…" at bounding box center [668, 258] width 663 height 244
copy p "Авариен ремонт на топлопровод до блок Интернационал"
click at [953, 546] on button "Отказ" at bounding box center [965, 549] width 50 height 22
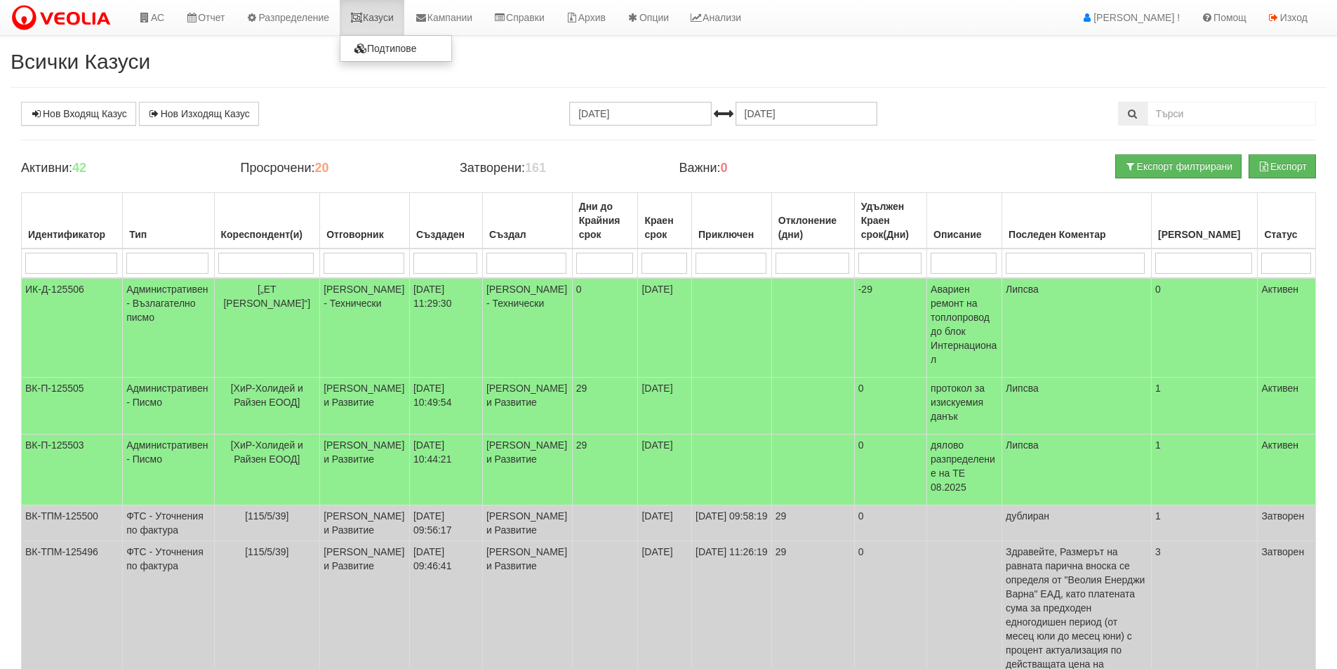
click at [375, 22] on link "Казуси" at bounding box center [372, 17] width 65 height 35
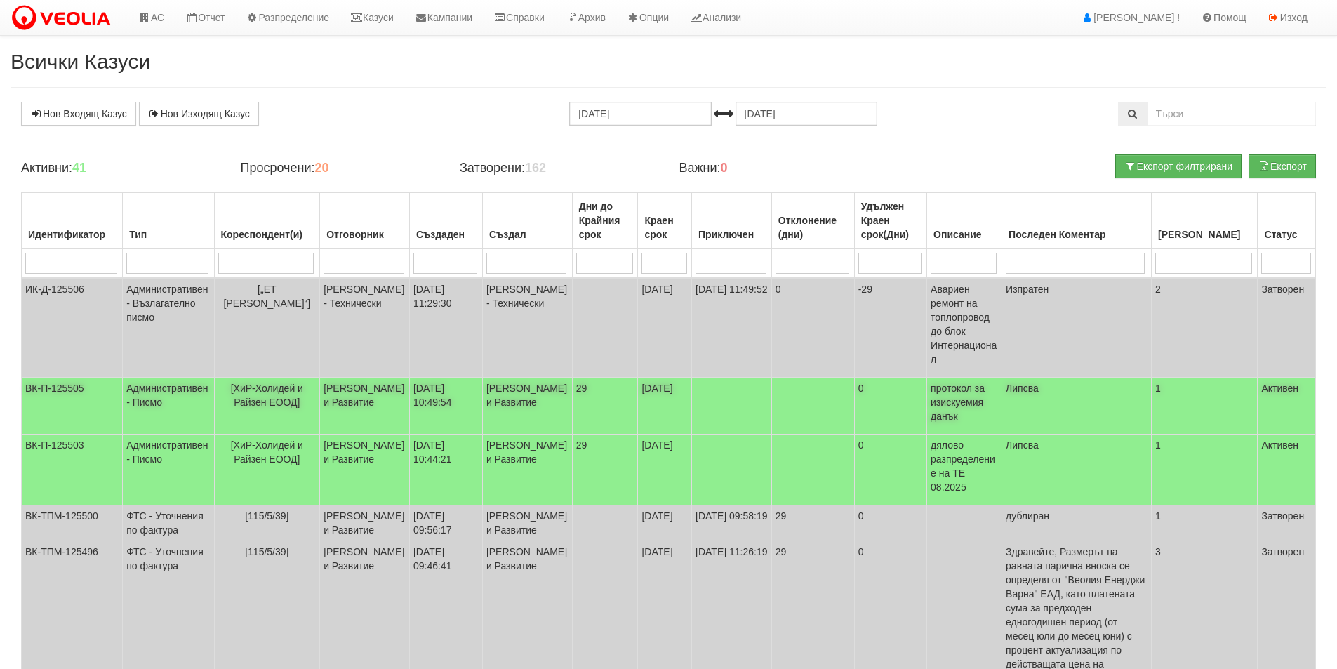
click at [439, 400] on td "[DATE] 10:49:54" at bounding box center [445, 406] width 73 height 57
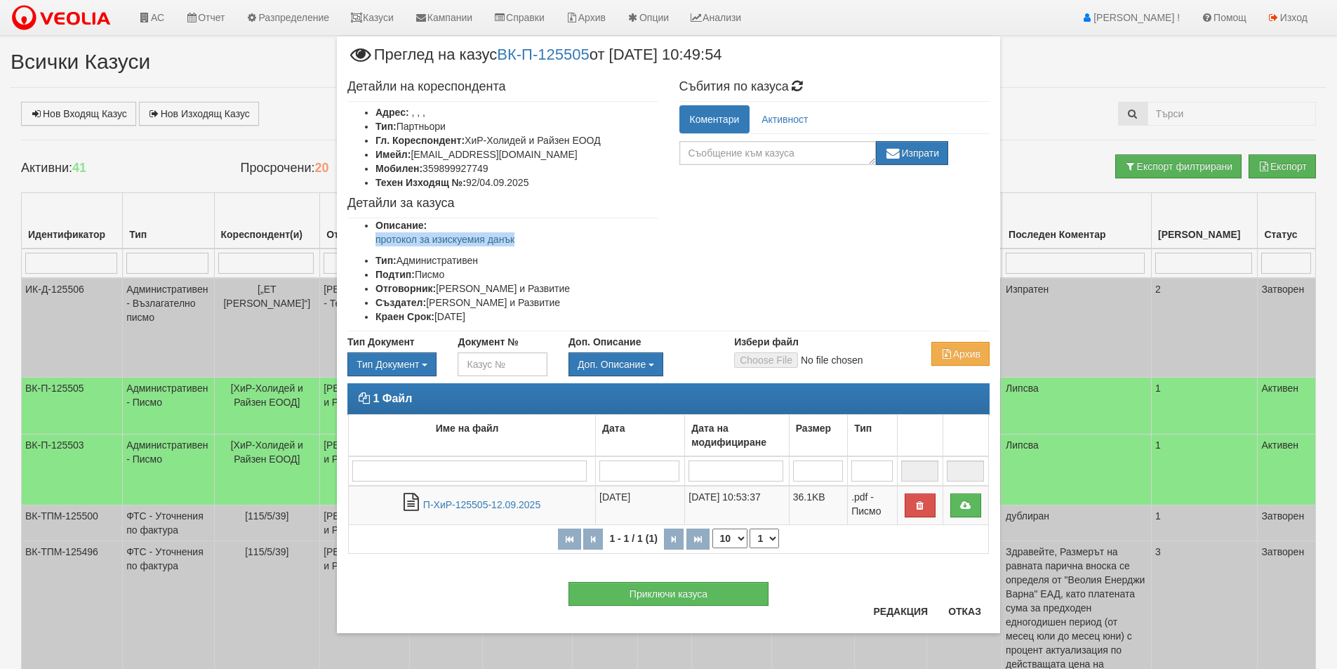
drag, startPoint x: 531, startPoint y: 237, endPoint x: 367, endPoint y: 244, distance: 163.6
click at [367, 244] on ul "Описание: протокол за изискуемия данък Тип: Административен Подтип: Писмо Отгов…" at bounding box center [502, 270] width 311 height 105
copy p "протокол за изискуемия данък"
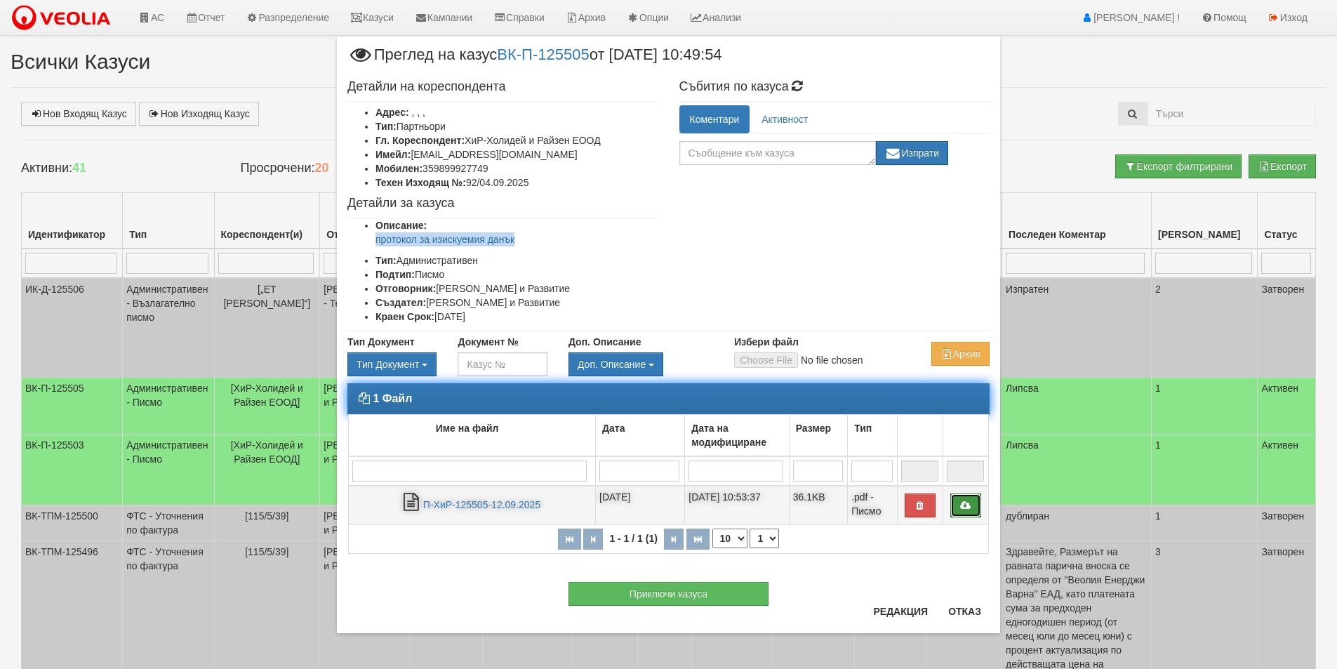
click at [964, 502] on icon at bounding box center [965, 505] width 13 height 10
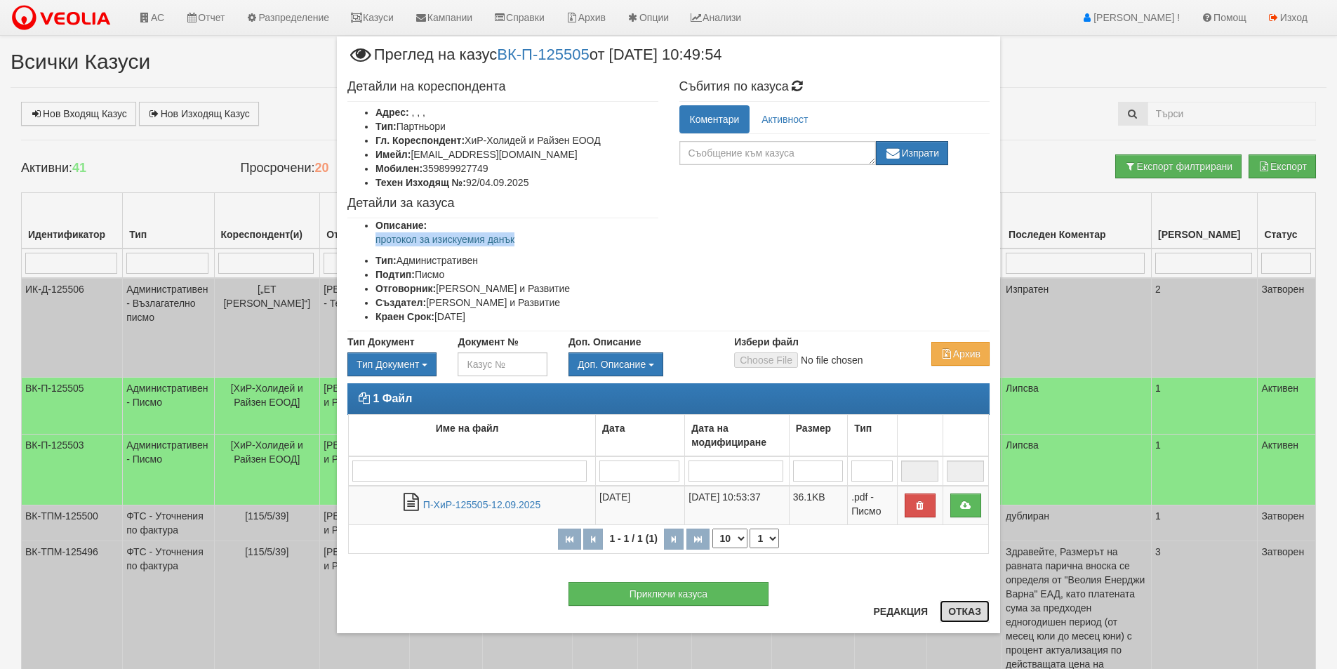
drag, startPoint x: 982, startPoint y: 617, endPoint x: 737, endPoint y: 587, distance: 246.8
click at [981, 617] on button "Отказ" at bounding box center [965, 611] width 50 height 22
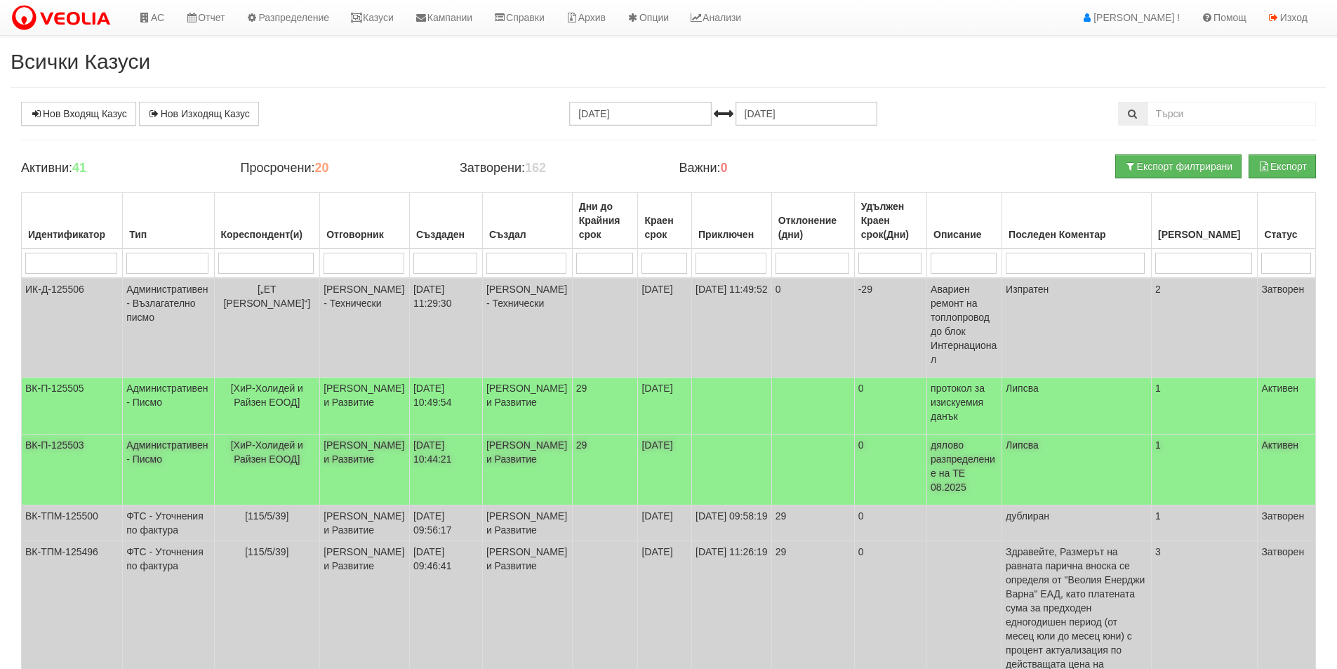
click at [403, 477] on td "[PERSON_NAME] и Развитие" at bounding box center [365, 469] width 90 height 71
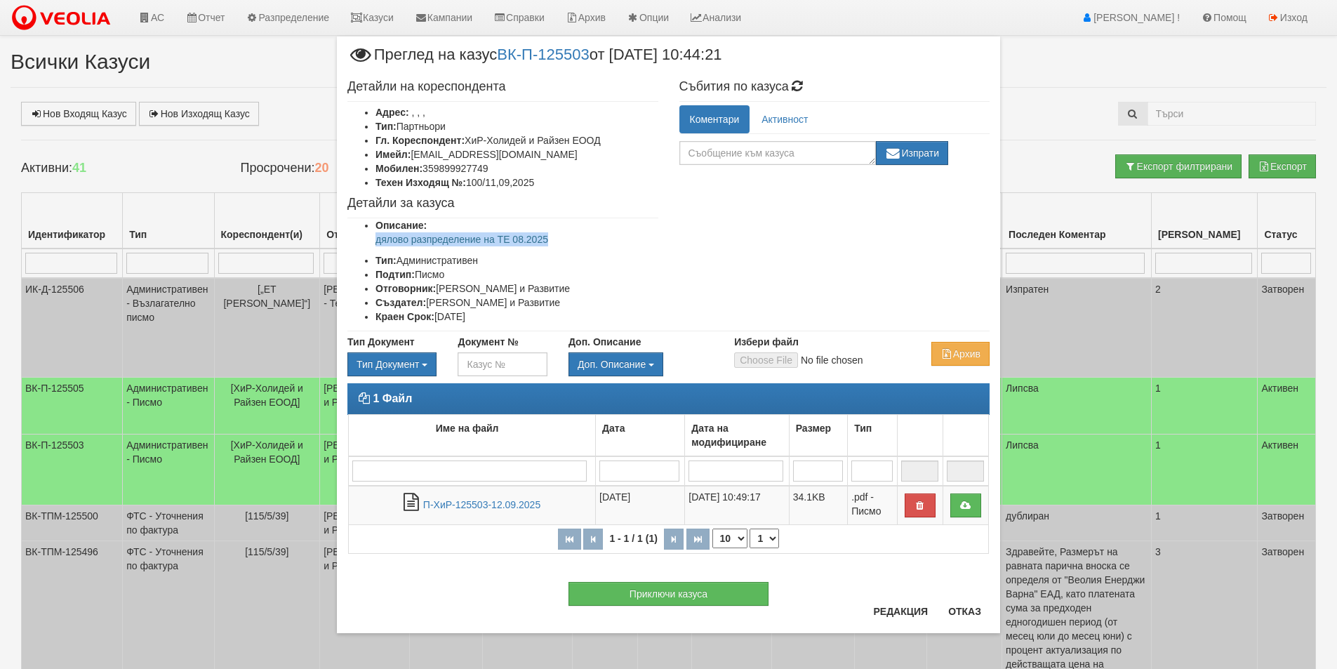
drag, startPoint x: 559, startPoint y: 240, endPoint x: 382, endPoint y: 241, distance: 176.2
click at [364, 241] on ul "Описание: дялово разпределение на ТЕ 08.2025 Тип: Административен Подтип: Писмо…" at bounding box center [502, 270] width 311 height 105
copy p "дялово разпределение на ТЕ 08.2025"
drag, startPoint x: 540, startPoint y: 180, endPoint x: 470, endPoint y: 180, distance: 69.5
click at [470, 180] on li "Техен Изходящ №: 100/11,09,2025" at bounding box center [516, 182] width 283 height 14
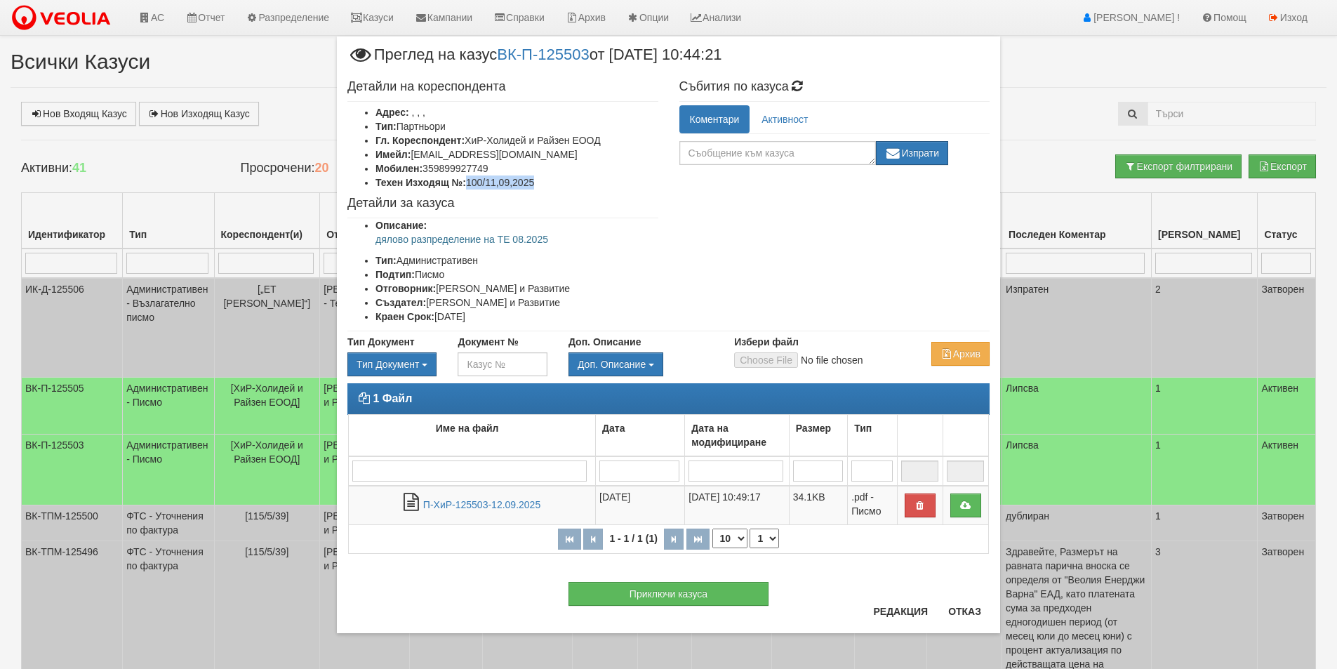
copy li "100/11,09,2025"
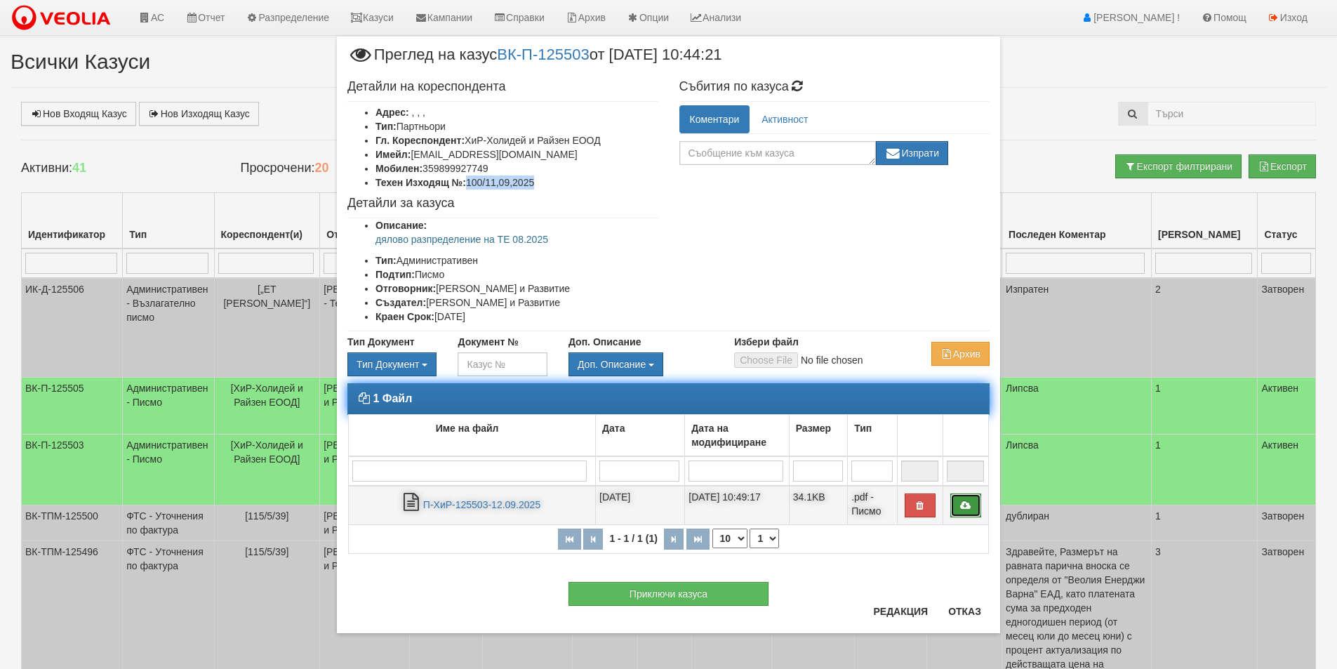
click at [968, 509] on icon at bounding box center [965, 505] width 13 height 10
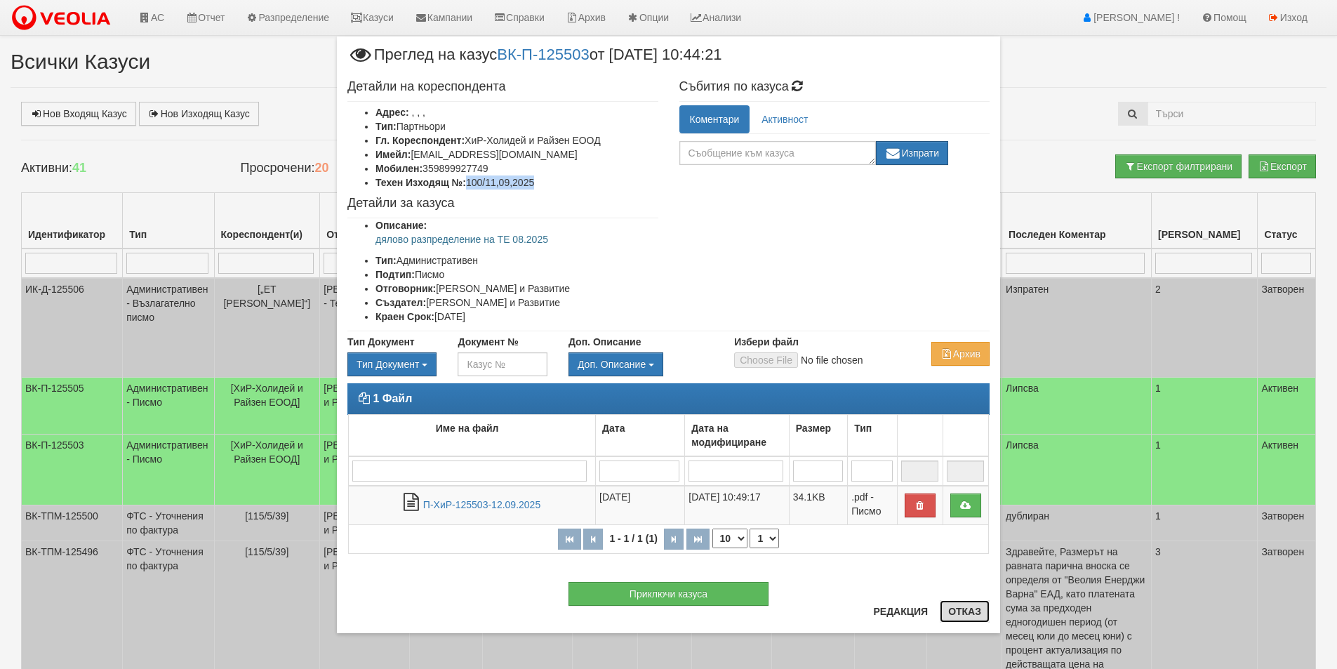
click at [963, 615] on button "Отказ" at bounding box center [965, 611] width 50 height 22
